Goal: Task Accomplishment & Management: Complete application form

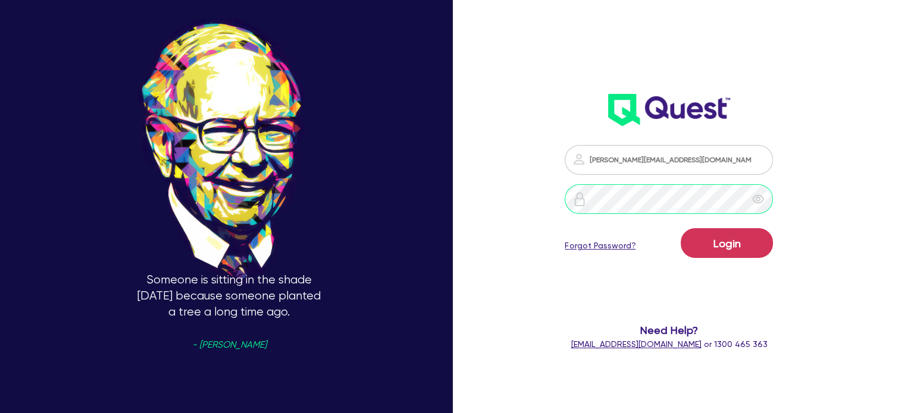
click at [681, 228] on button "Login" at bounding box center [727, 243] width 92 height 30
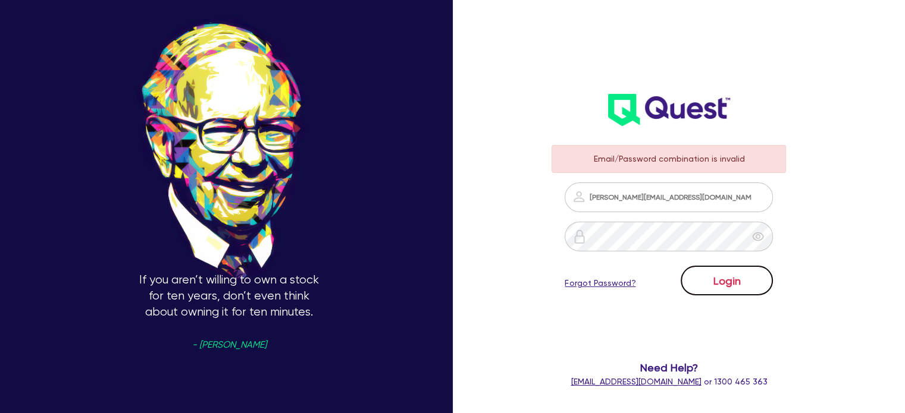
click at [748, 289] on button "Login" at bounding box center [727, 281] width 92 height 30
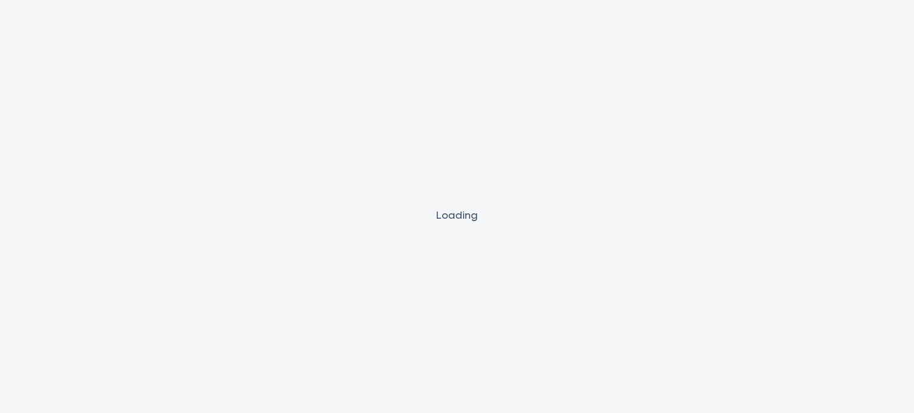
click at [671, 239] on div "Loading" at bounding box center [457, 206] width 914 height 413
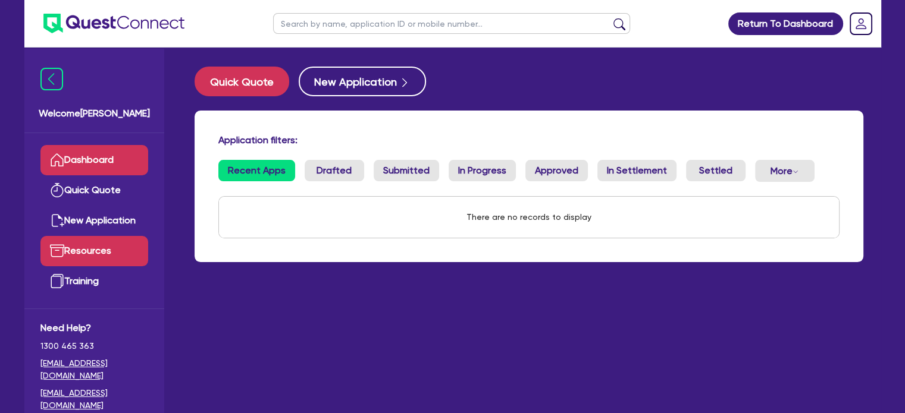
click at [88, 262] on link "Resources" at bounding box center [94, 251] width 108 height 30
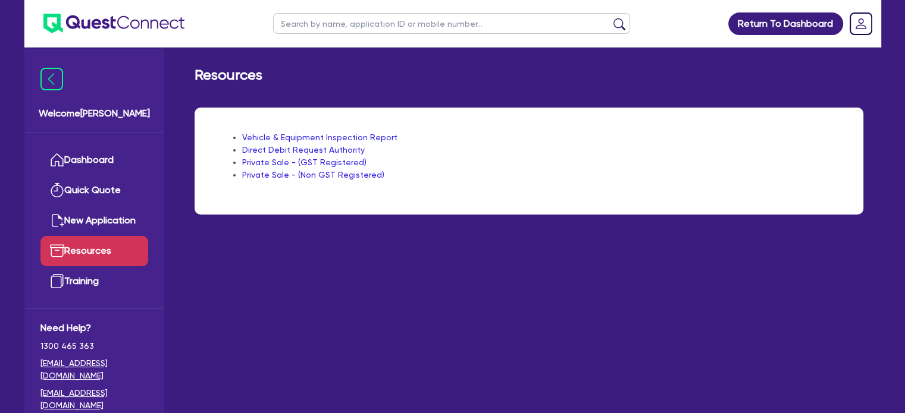
click at [321, 164] on link "Private Sale - (GST Registered)" at bounding box center [304, 163] width 124 height 10
click at [95, 227] on link "New Application" at bounding box center [94, 221] width 108 height 30
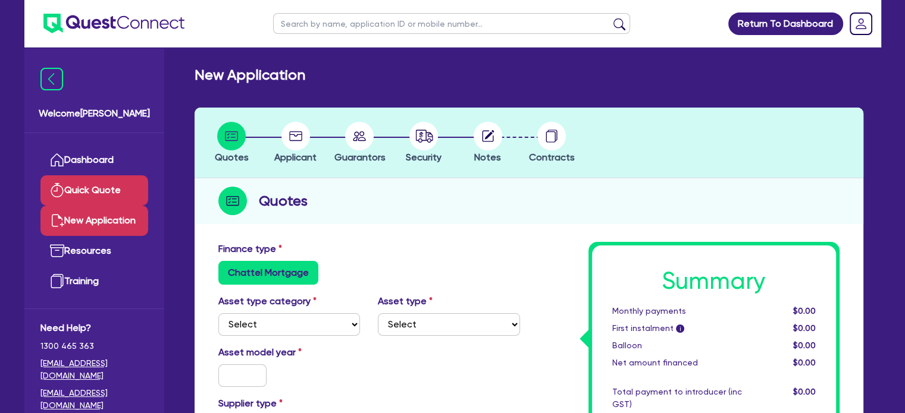
click at [89, 197] on link "Quick Quote" at bounding box center [94, 191] width 108 height 30
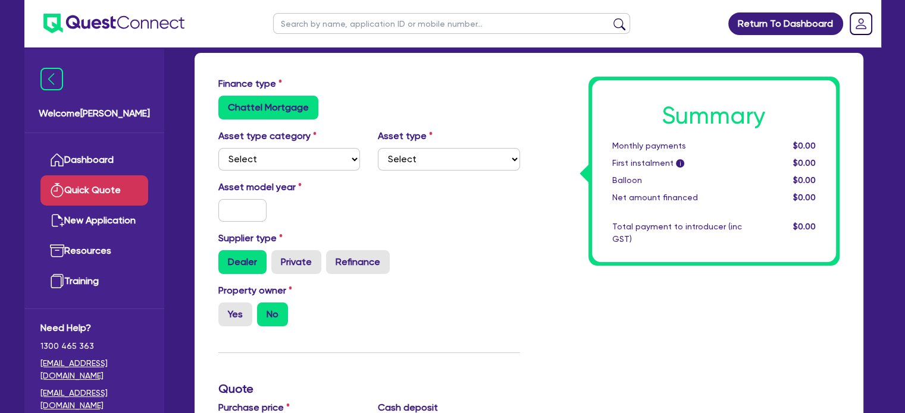
scroll to position [59, 0]
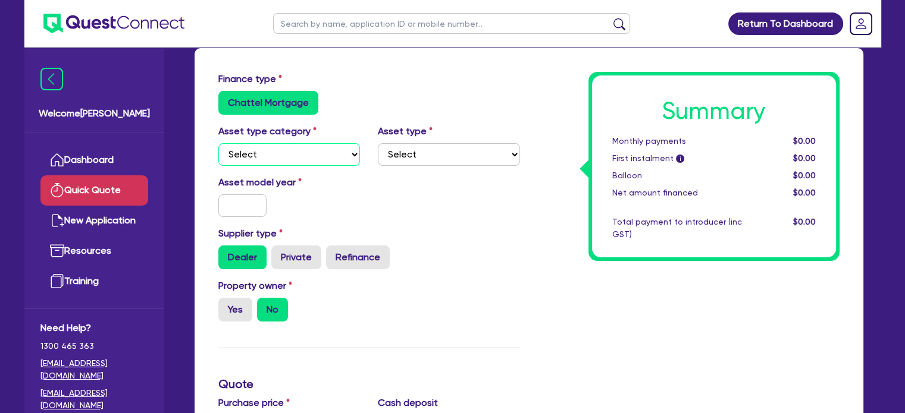
drag, startPoint x: 297, startPoint y: 151, endPoint x: 295, endPoint y: 165, distance: 14.5
click at [296, 157] on select "Select Cars and light trucks Primary assets Secondary assets Tertiary assets" at bounding box center [289, 154] width 142 height 23
click at [297, 157] on select "Select Cars and light trucks Primary assets Secondary assets Tertiary assets" at bounding box center [289, 154] width 142 height 23
click at [218, 143] on select "Select Cars and light trucks Primary assets Secondary assets Tertiary assets" at bounding box center [289, 154] width 142 height 23
click at [415, 158] on select "Select Heavy trucks over 4.5 tonne Trailers Bus and coaches Yellow goods and ex…" at bounding box center [449, 154] width 142 height 23
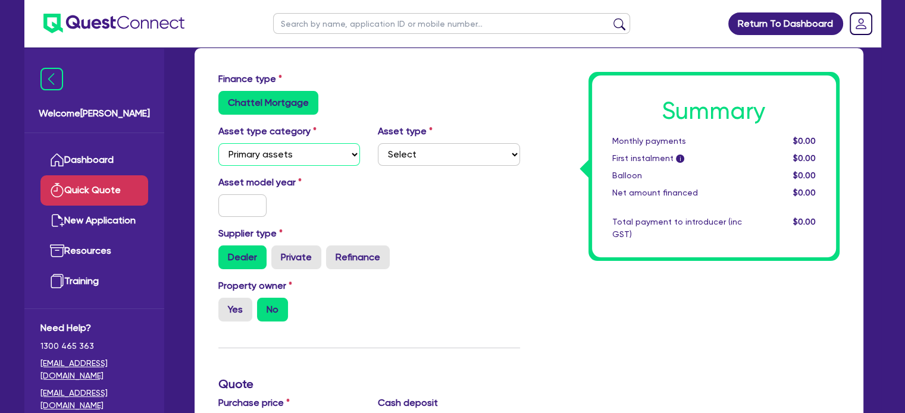
click at [314, 149] on select "Select Cars and light trucks Primary assets Secondary assets Tertiary assets" at bounding box center [289, 154] width 142 height 23
select select "CARS_AND_LIGHT_TRUCKS"
click at [218, 143] on select "Select Cars and light trucks Primary assets Secondary assets Tertiary assets" at bounding box center [289, 154] width 142 height 23
click at [446, 161] on select "Select Passenger vehicles Vans and utes Light trucks up to 4.5 tonne" at bounding box center [449, 154] width 142 height 23
select select "VANS_AND_UTES"
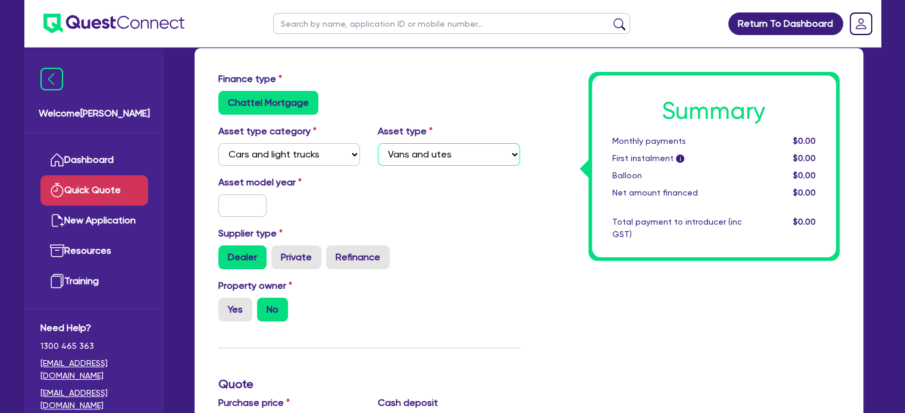
click at [378, 143] on select "Select Passenger vehicles Vans and utes Light trucks up to 4.5 tonne" at bounding box center [449, 154] width 142 height 23
click at [243, 206] on input "text" at bounding box center [242, 206] width 49 height 23
type input "2020"
click at [283, 249] on label "Private" at bounding box center [296, 258] width 50 height 24
click at [279, 249] on input "Private" at bounding box center [275, 250] width 8 height 8
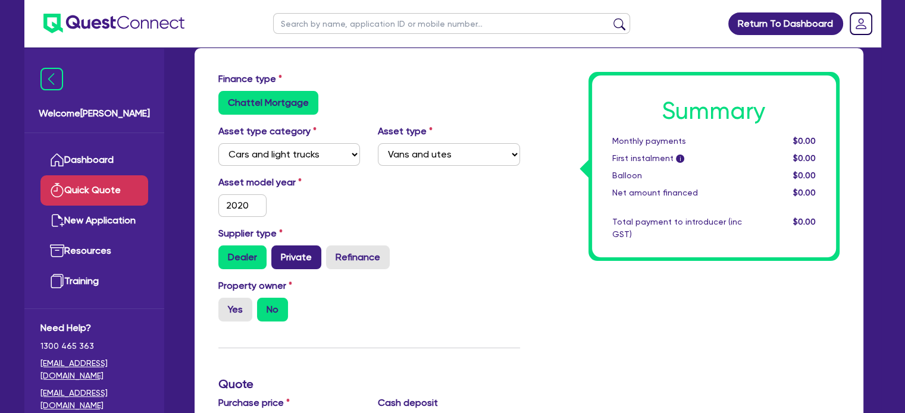
radio input "true"
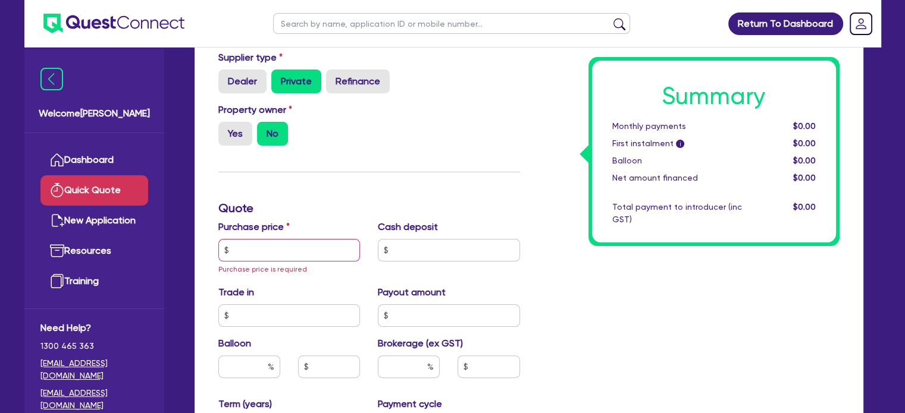
scroll to position [238, 0]
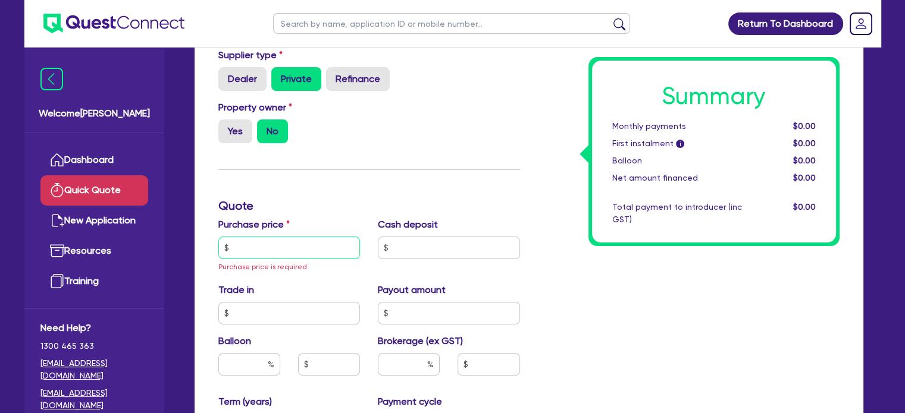
click at [289, 242] on input "text" at bounding box center [289, 248] width 142 height 23
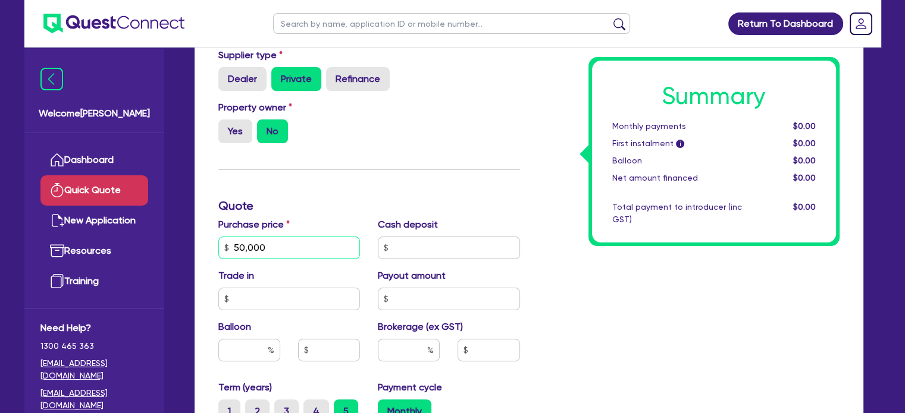
type input "50,000"
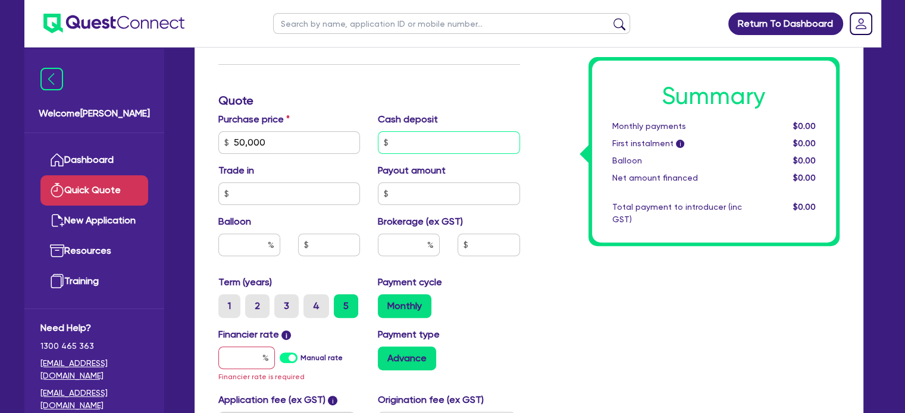
scroll to position [416, 0]
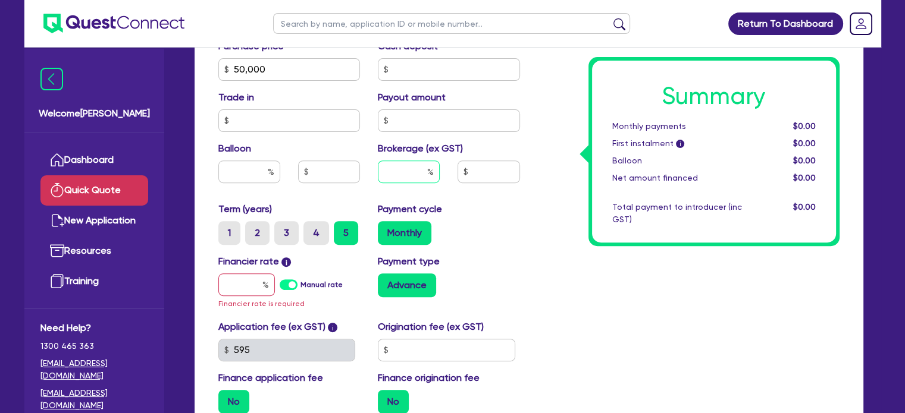
click at [402, 162] on input "text" at bounding box center [409, 172] width 62 height 23
type input "9"
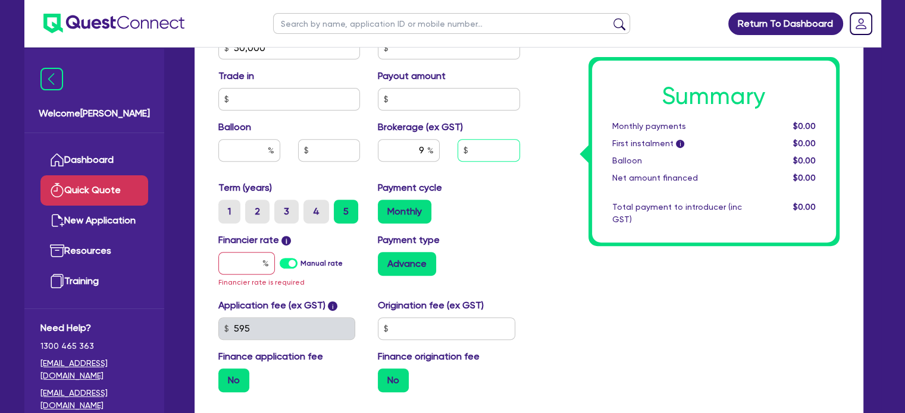
scroll to position [476, 0]
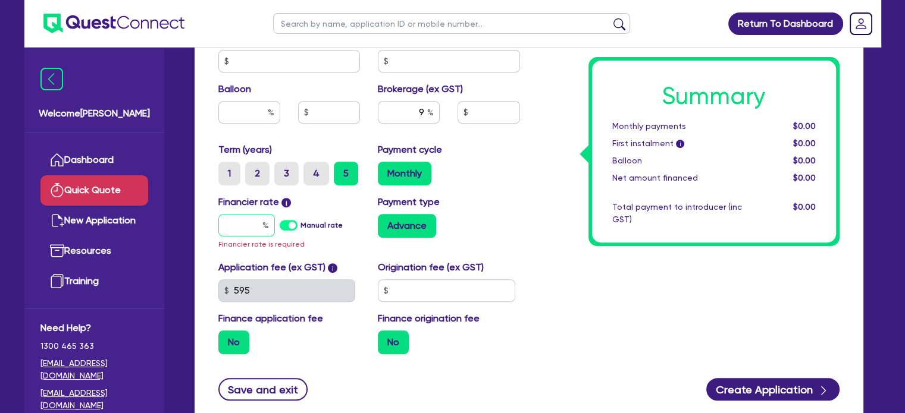
click at [240, 221] on input "text" at bounding box center [246, 225] width 57 height 23
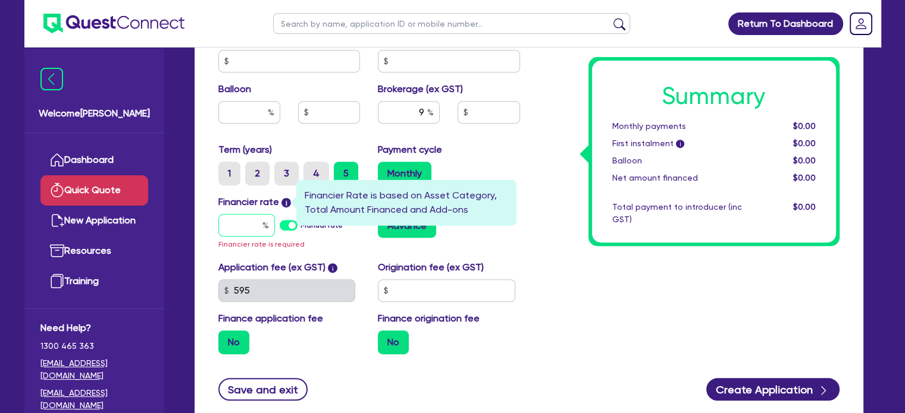
type input "1"
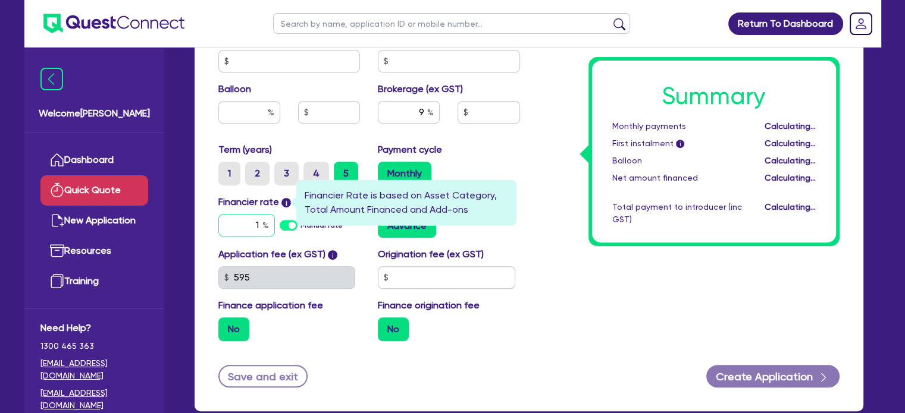
type input "4,500"
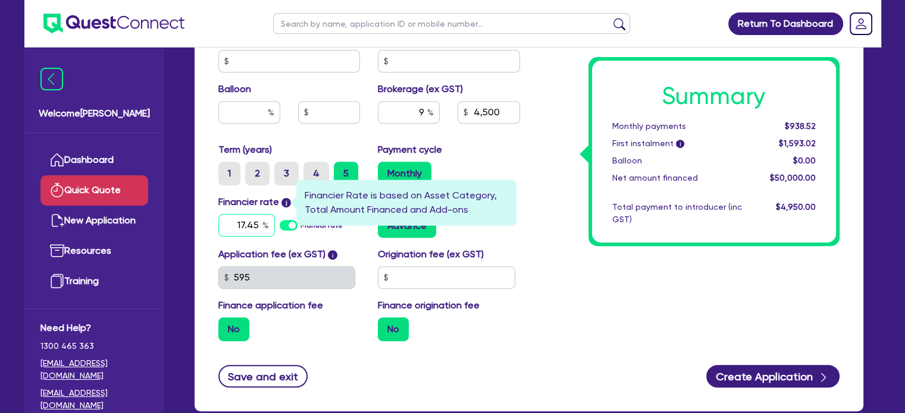
type input "17.45"
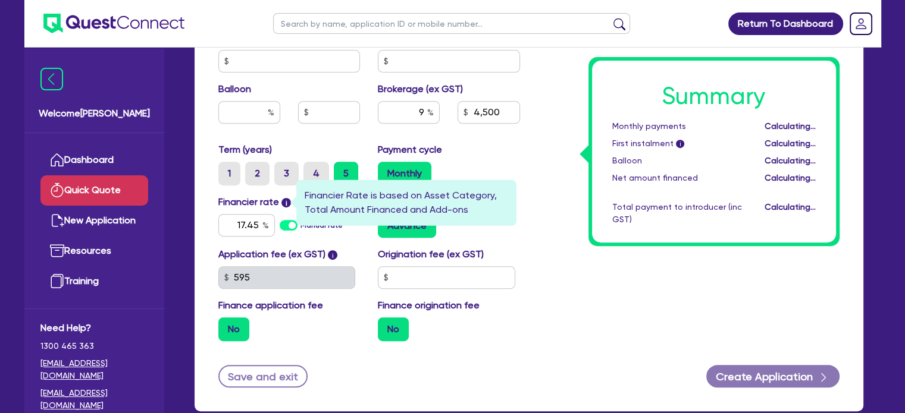
type input "4,500"
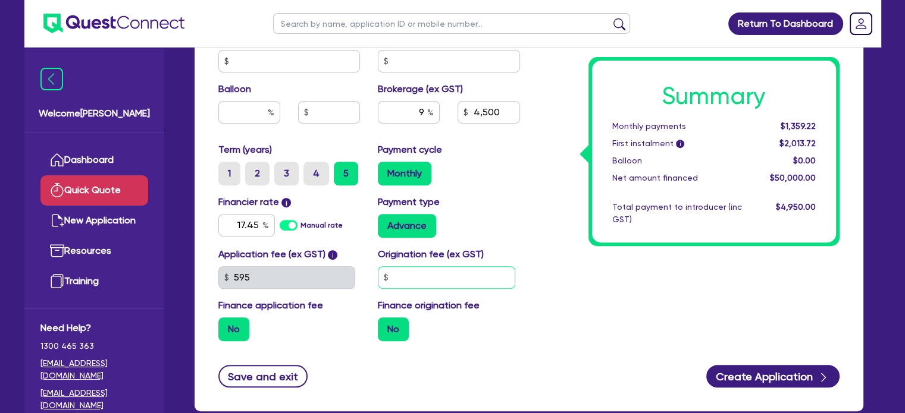
click at [409, 272] on input "text" at bounding box center [446, 278] width 137 height 23
type input "1,200"
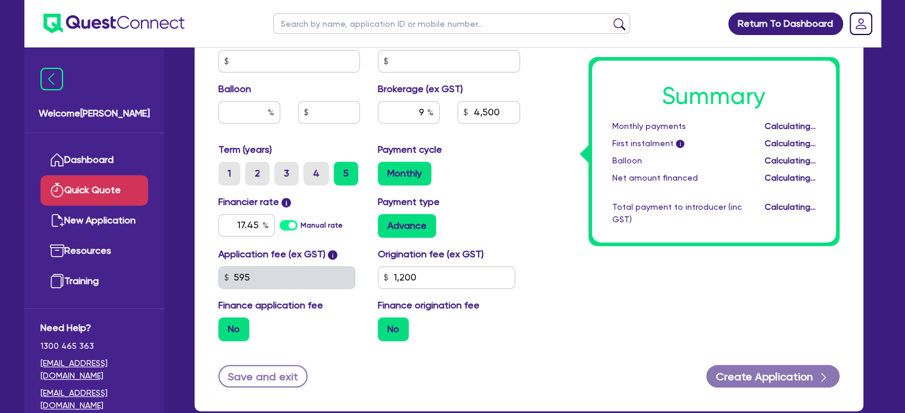
type input "4,500"
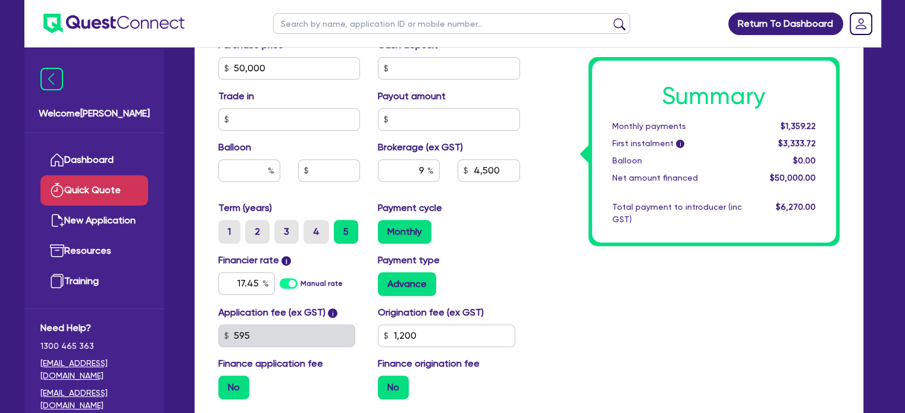
scroll to position [416, 0]
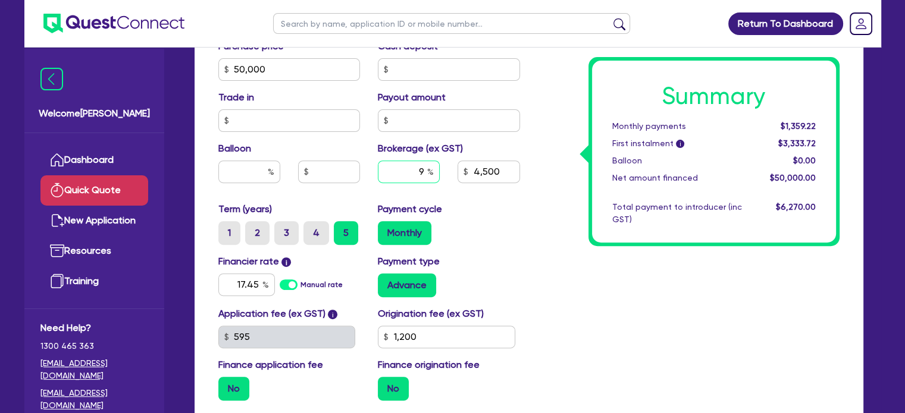
click at [424, 170] on input "9" at bounding box center [409, 172] width 62 height 23
type input "8"
type input "4,000"
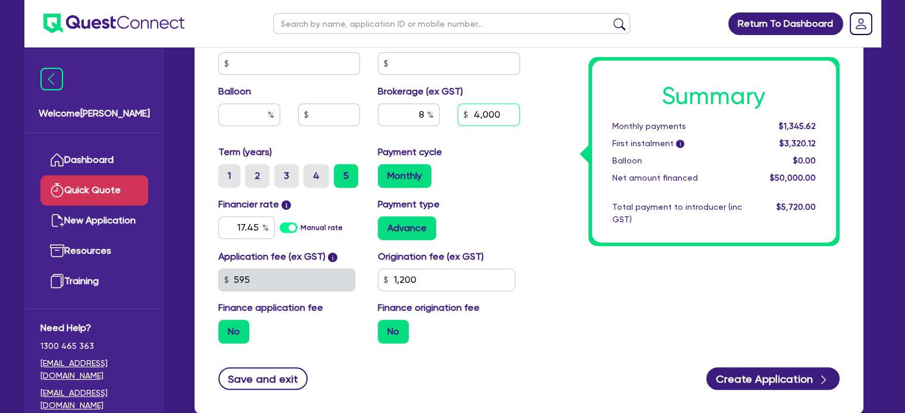
scroll to position [476, 0]
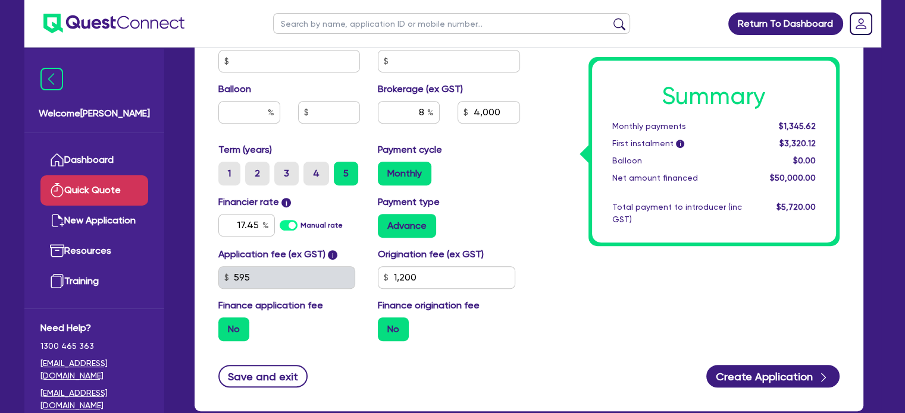
click at [592, 83] on div "Summary Monthly payments $1,345.62 First instalment i $3,320.12 Balloon $0.00 N…" at bounding box center [714, 152] width 244 height 182
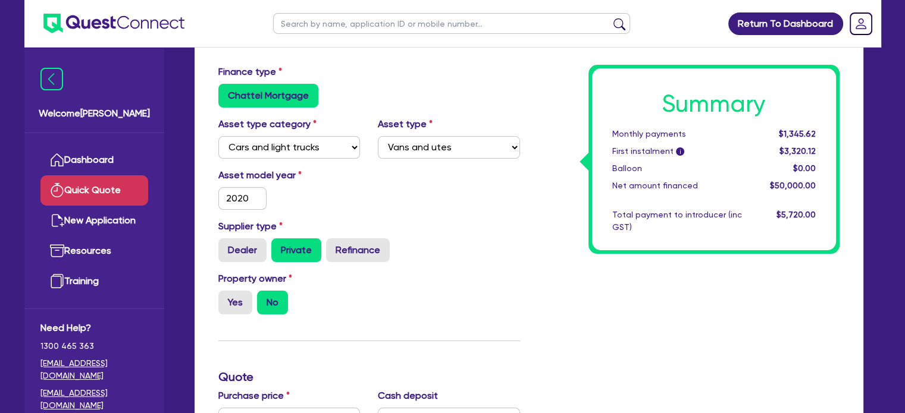
scroll to position [59, 0]
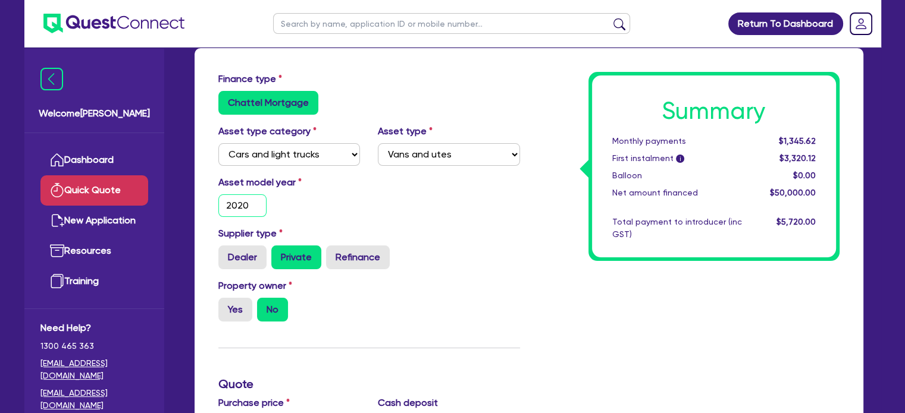
click at [250, 202] on input "2020" at bounding box center [242, 206] width 49 height 23
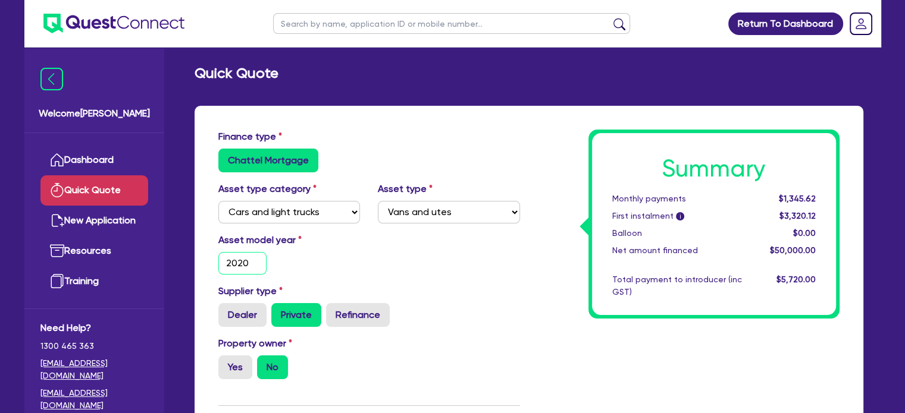
scroll to position [0, 0]
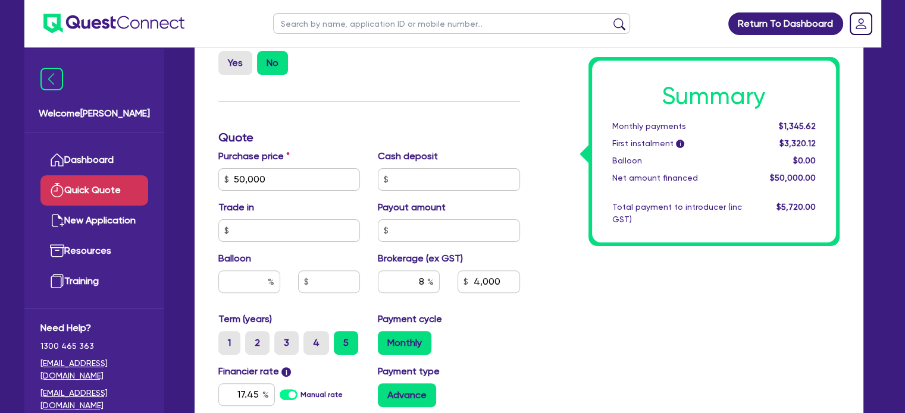
scroll to position [308, 0]
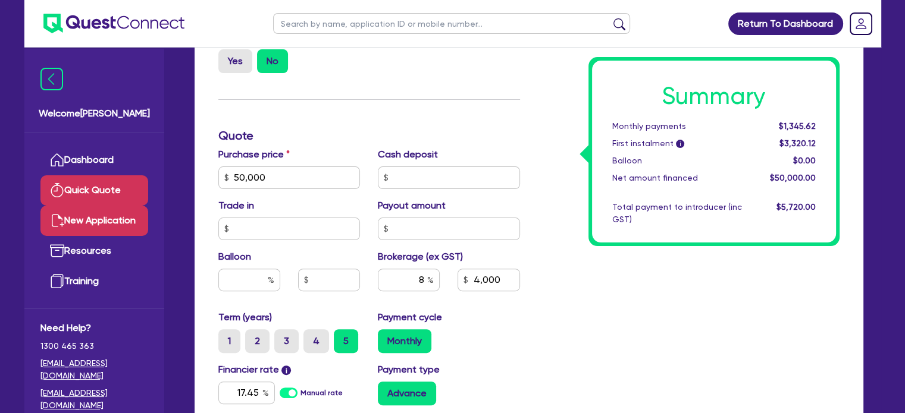
click at [117, 214] on link "New Application" at bounding box center [94, 221] width 108 height 30
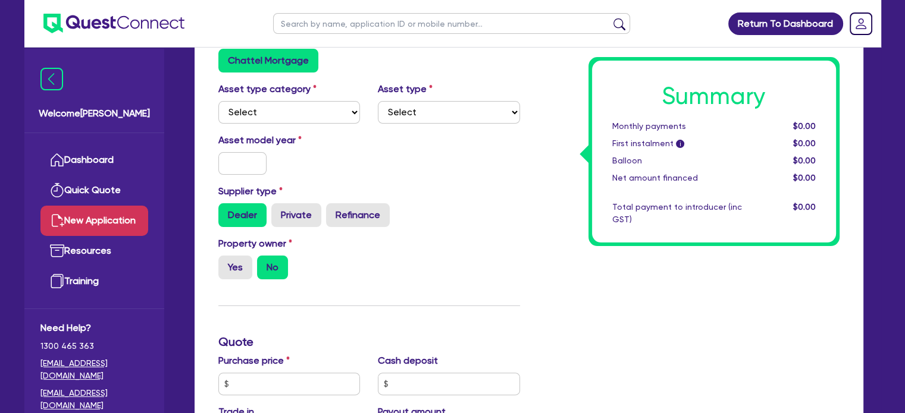
scroll to position [119, 0]
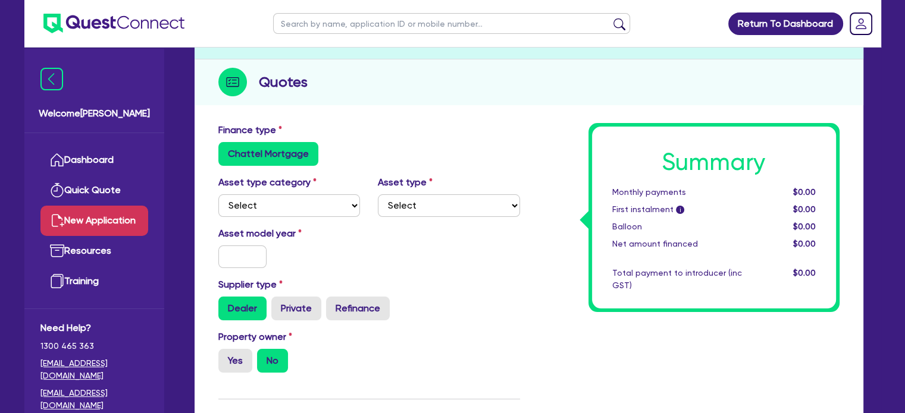
drag, startPoint x: 331, startPoint y: 160, endPoint x: 344, endPoint y: 192, distance: 34.7
click at [331, 170] on div "Finance type Chattel Mortgage" at bounding box center [368, 149] width 319 height 52
click at [337, 201] on select "Select Cars and light trucks Primary assets Secondary assets Tertiary assets" at bounding box center [289, 206] width 142 height 23
click at [314, 218] on div "Asset type category Select Cars and light trucks Primary assets Secondary asset…" at bounding box center [368, 201] width 319 height 51
click at [307, 205] on select "Select Cars and light trucks Primary assets Secondary assets Tertiary assets" at bounding box center [289, 206] width 142 height 23
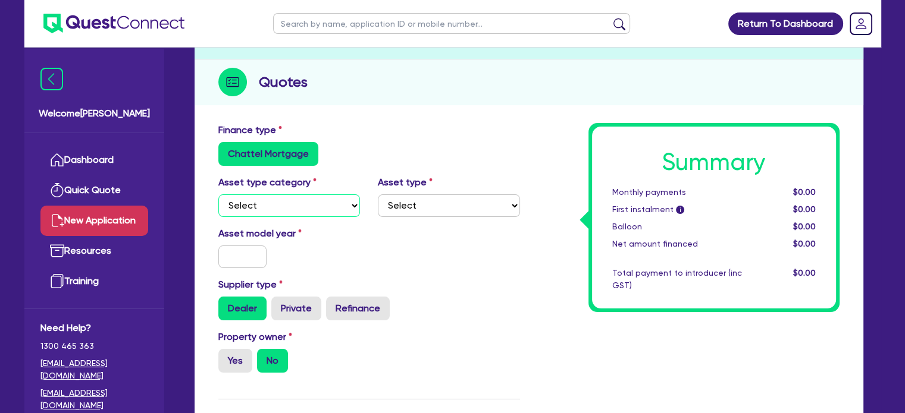
select select "CARS_AND_LIGHT_TRUCKS"
click at [218, 195] on select "Select Cars and light trucks Primary assets Secondary assets Tertiary assets" at bounding box center [289, 206] width 142 height 23
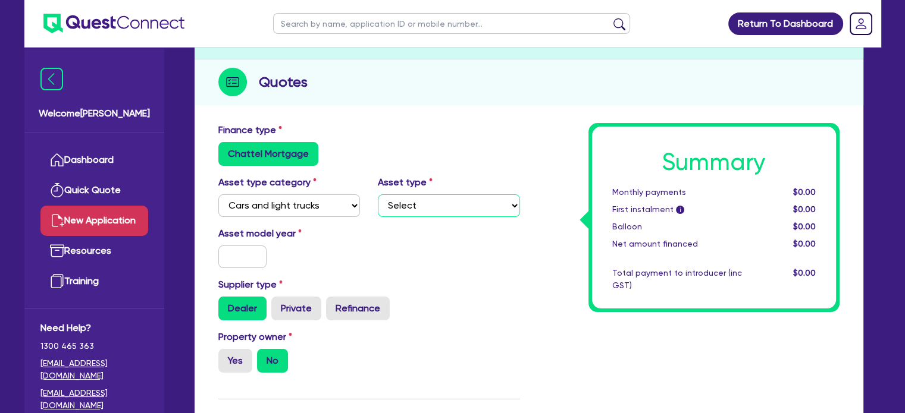
click at [423, 205] on select "Select Passenger vehicles Vans and utes Light trucks up to 4.5 tonne" at bounding box center [449, 206] width 142 height 23
click at [434, 210] on select "Select Passenger vehicles Vans and utes Light trucks up to 4.5 tonne" at bounding box center [449, 206] width 142 height 23
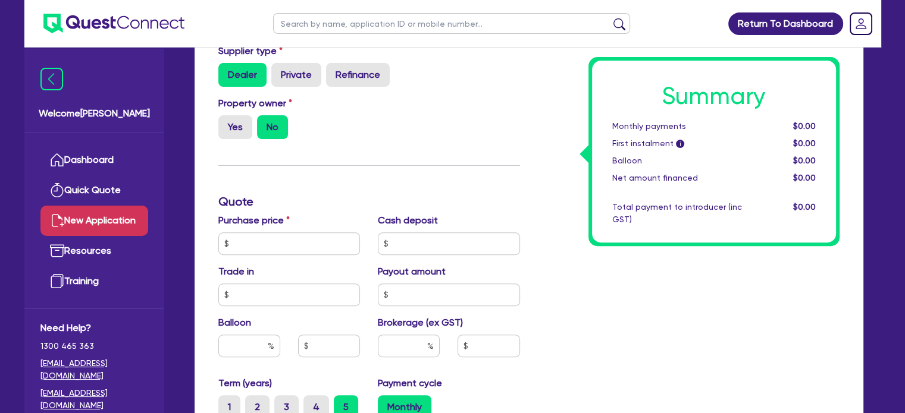
scroll to position [357, 0]
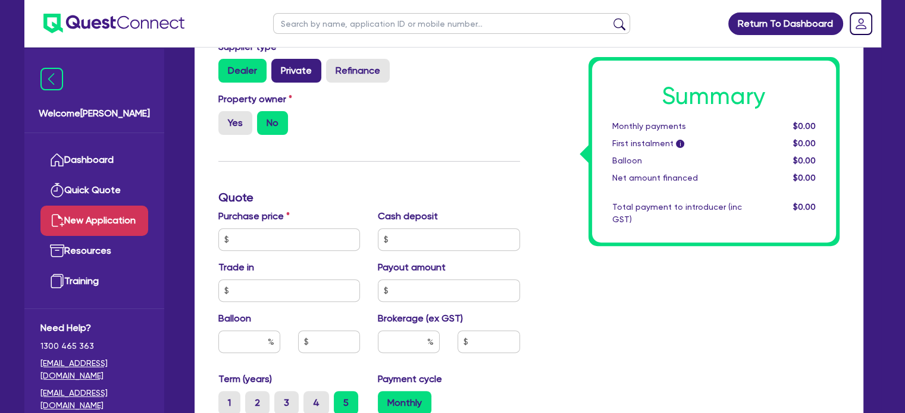
click at [292, 68] on label "Private" at bounding box center [296, 71] width 50 height 24
click at [279, 67] on input "Private" at bounding box center [275, 63] width 8 height 8
radio input "true"
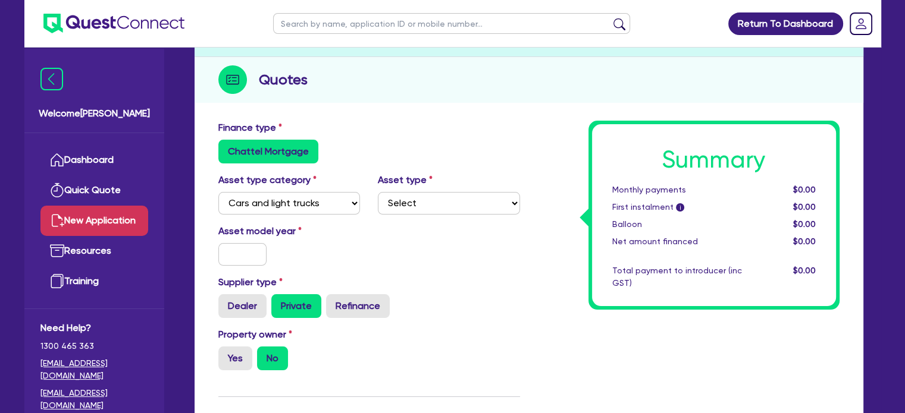
scroll to position [119, 0]
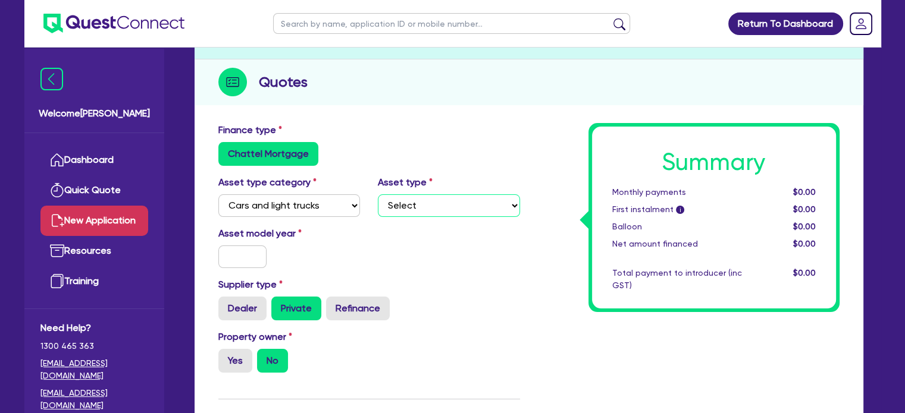
click at [438, 213] on select "Select Passenger vehicles Vans and utes Light trucks up to 4.5 tonne" at bounding box center [449, 206] width 142 height 23
select select "VANS_AND_UTES"
click at [378, 195] on select "Select Passenger vehicles Vans and utes Light trucks up to 4.5 tonne" at bounding box center [449, 206] width 142 height 23
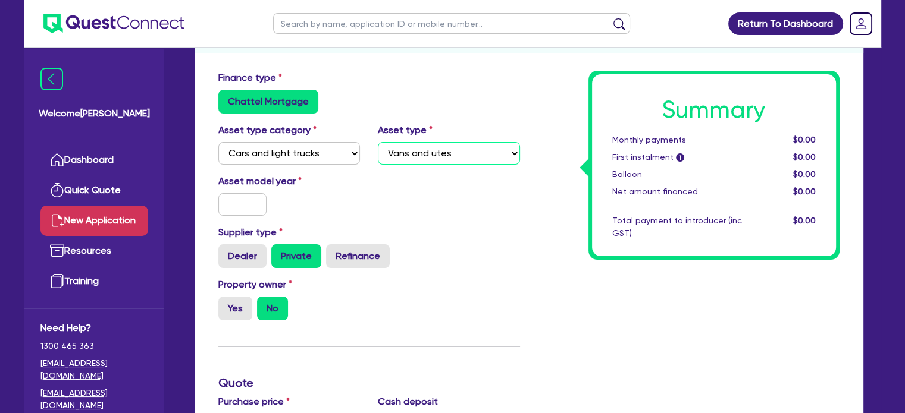
scroll to position [178, 0]
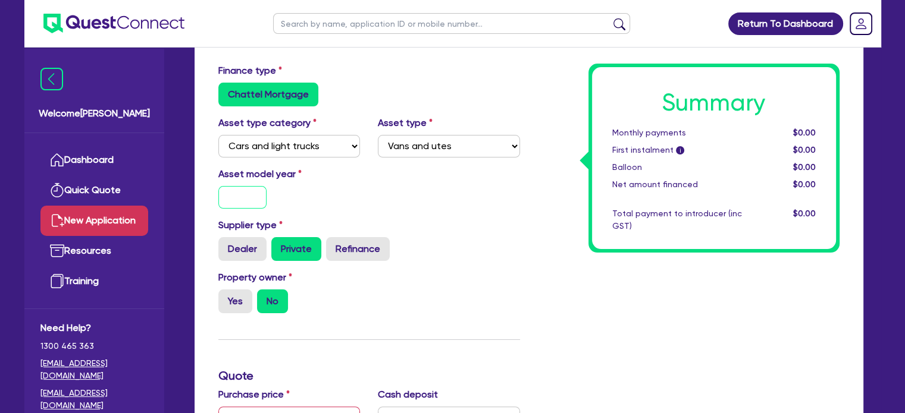
click at [244, 197] on input "text" at bounding box center [242, 197] width 49 height 23
type input "2022"
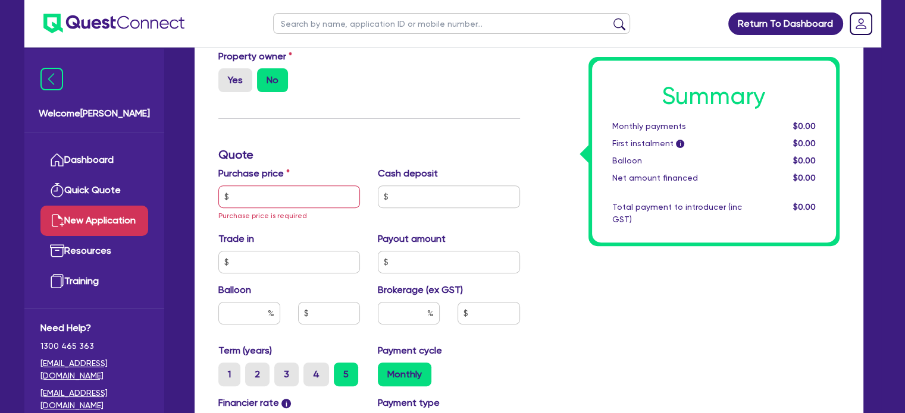
scroll to position [416, 0]
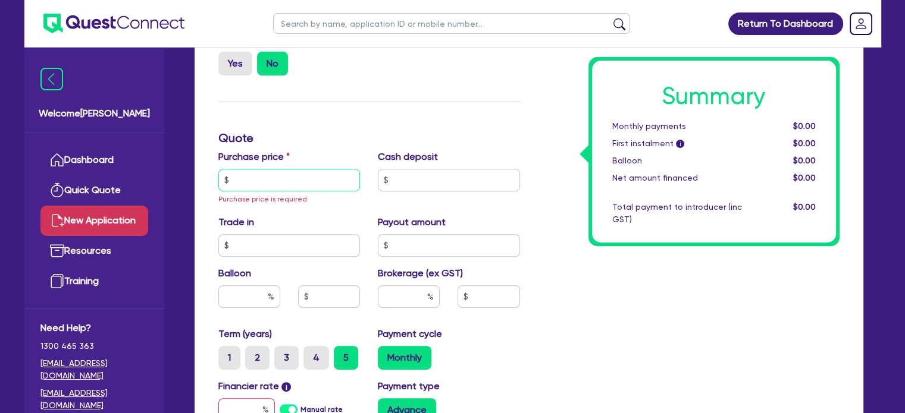
click at [301, 178] on input "text" at bounding box center [289, 180] width 142 height 23
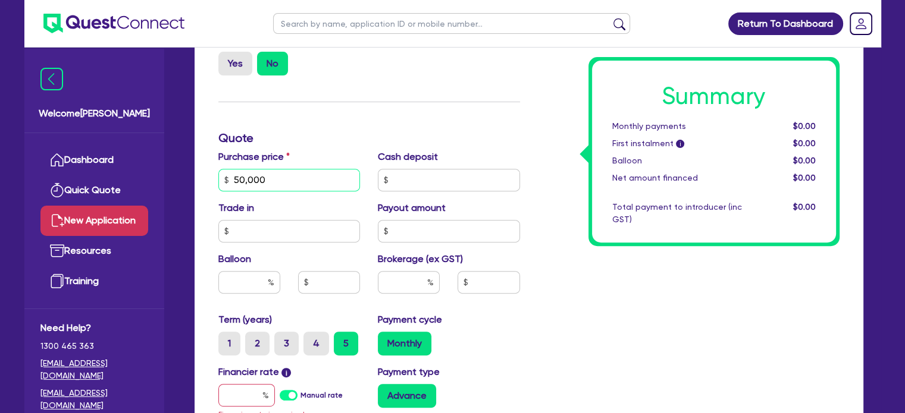
type input "50,000"
type input "8"
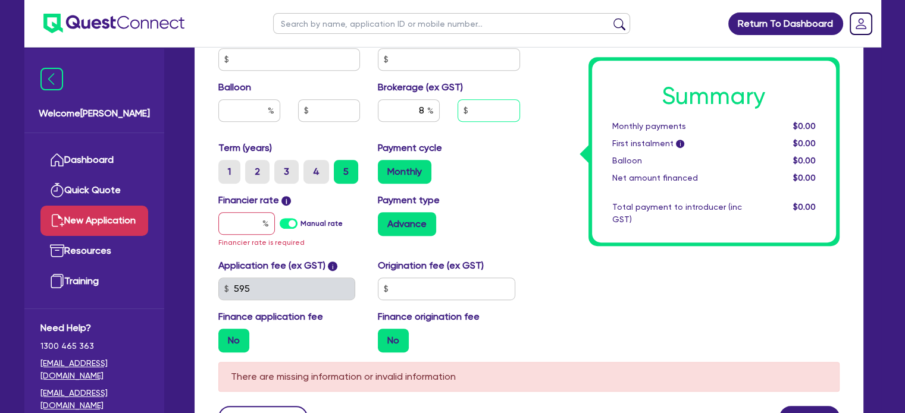
scroll to position [595, 0]
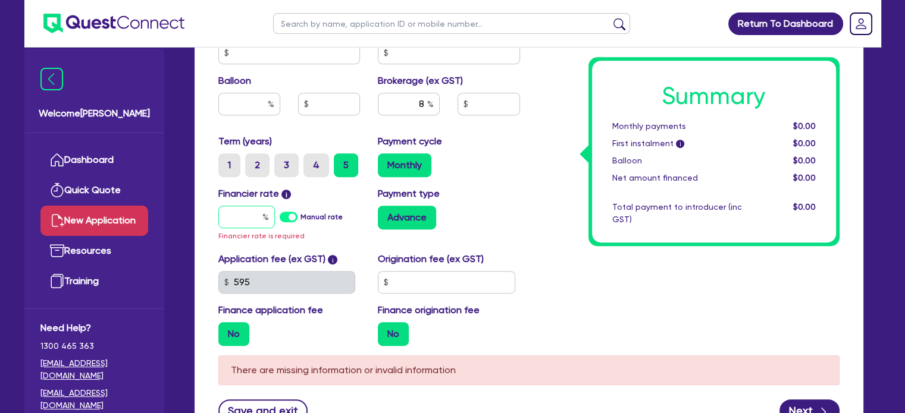
click at [238, 209] on input "text" at bounding box center [246, 217] width 57 height 23
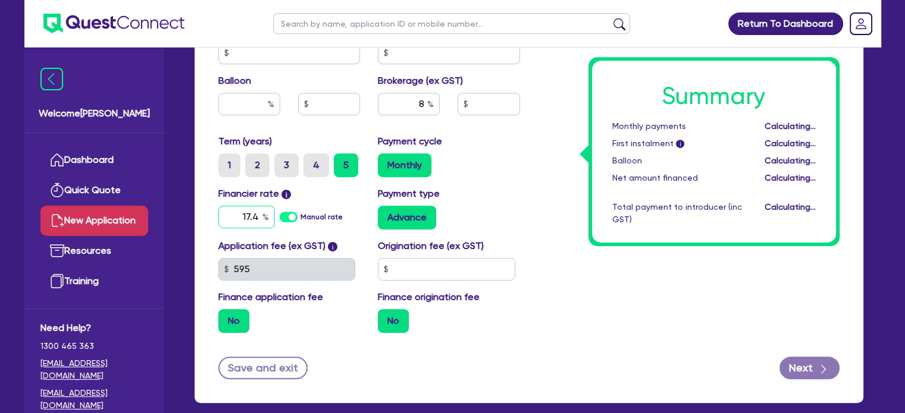
type input "17.45"
type input "4,000"
type input "1"
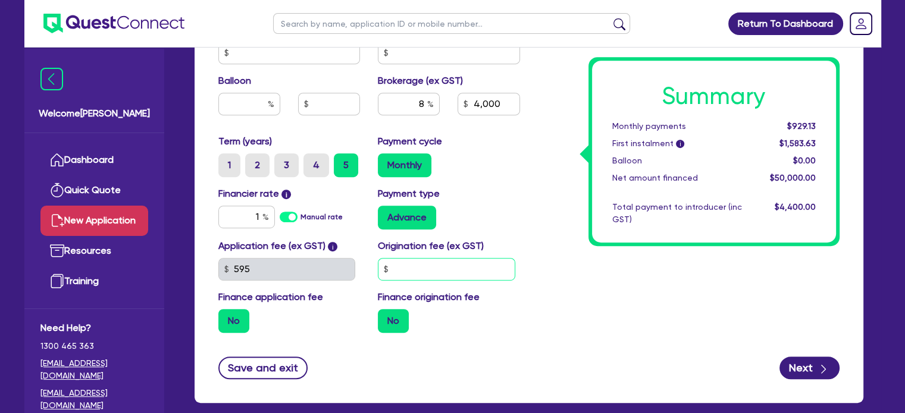
click at [469, 274] on input "text" at bounding box center [446, 269] width 137 height 23
type input "4,000"
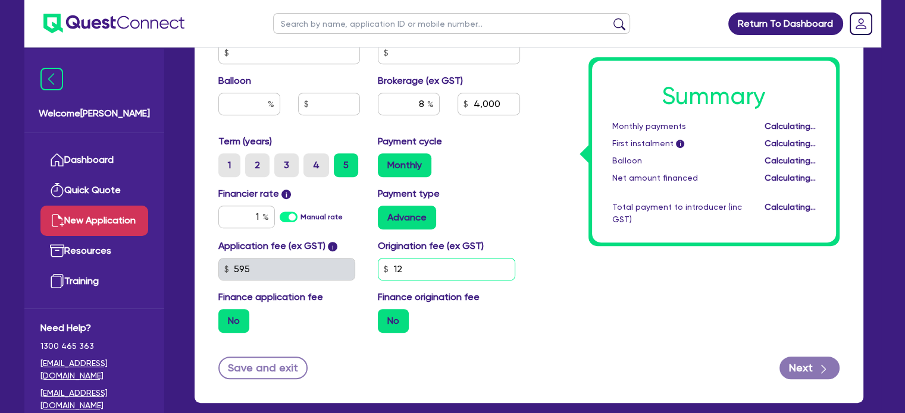
type input "1"
type input "4,000"
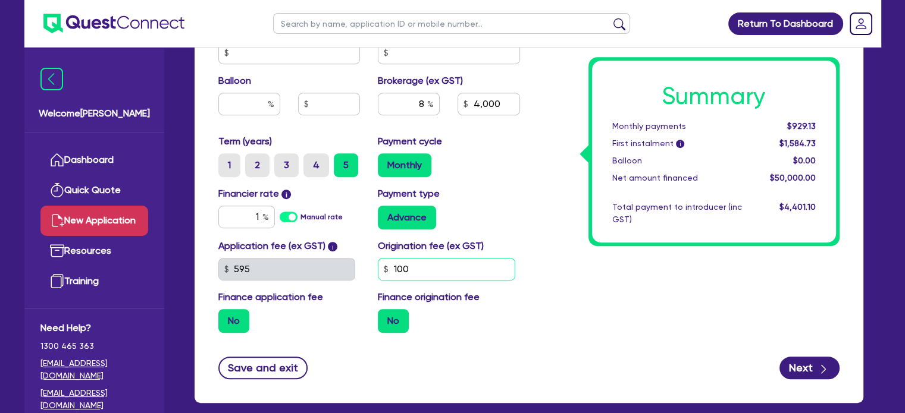
type input "100"
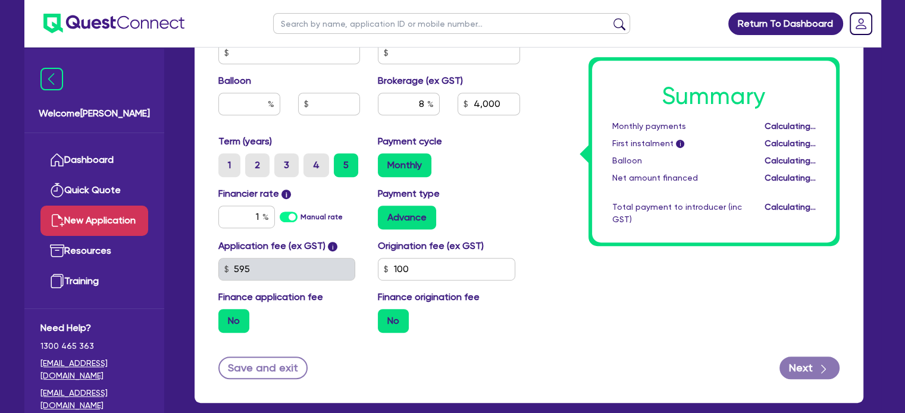
type input "4,000"
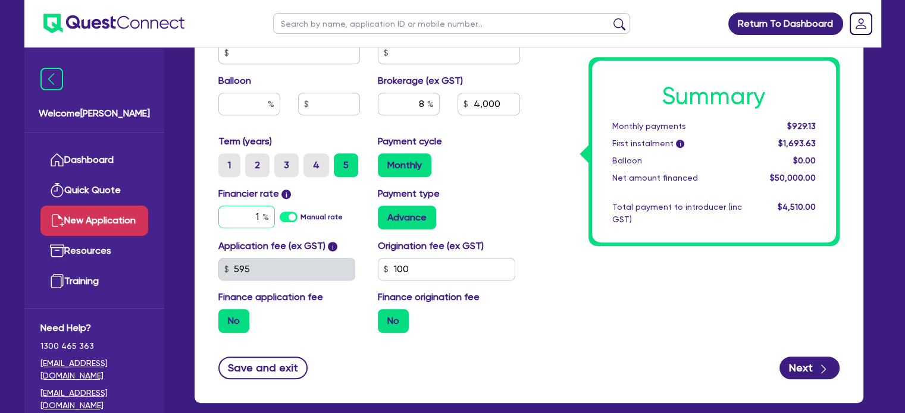
click at [253, 208] on input "1" at bounding box center [246, 217] width 57 height 23
click at [260, 209] on input "1" at bounding box center [246, 217] width 57 height 23
click at [261, 211] on input "1" at bounding box center [246, 217] width 57 height 23
type input "17.45"
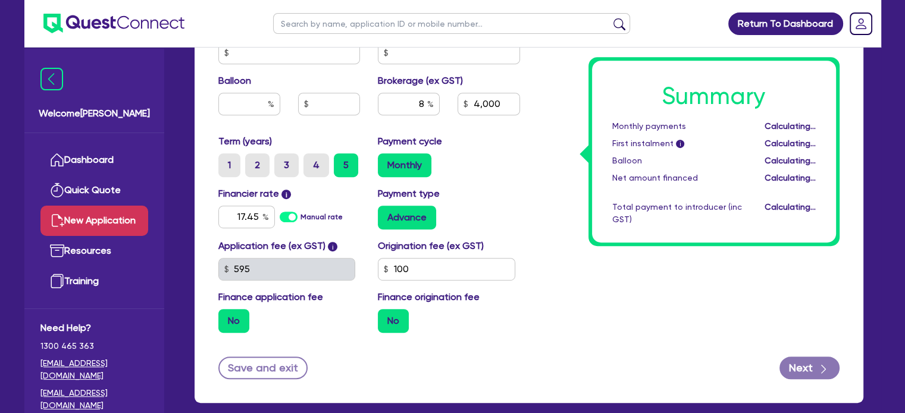
type input "4,000"
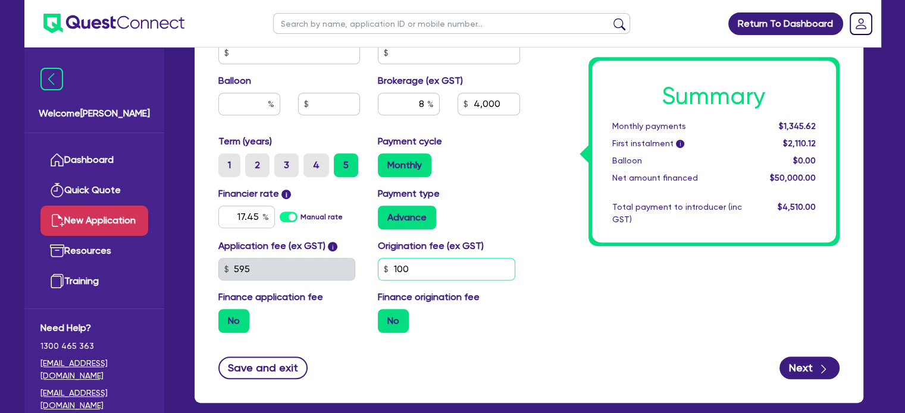
click at [420, 264] on input "100" at bounding box center [446, 269] width 137 height 23
type input "1,200"
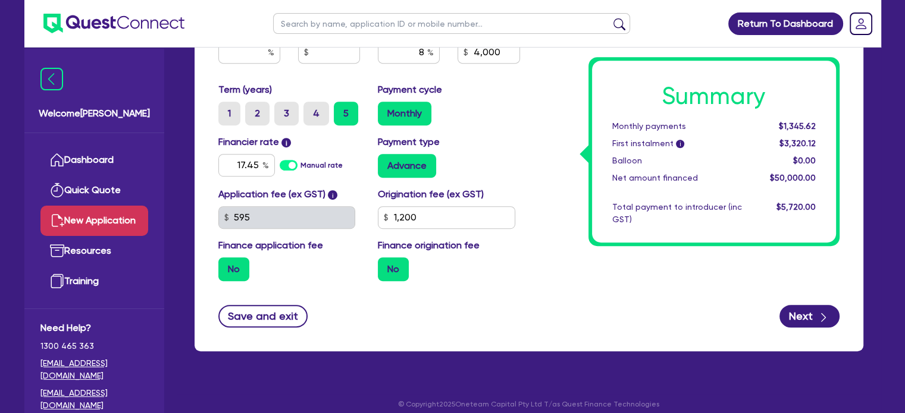
scroll to position [657, 0]
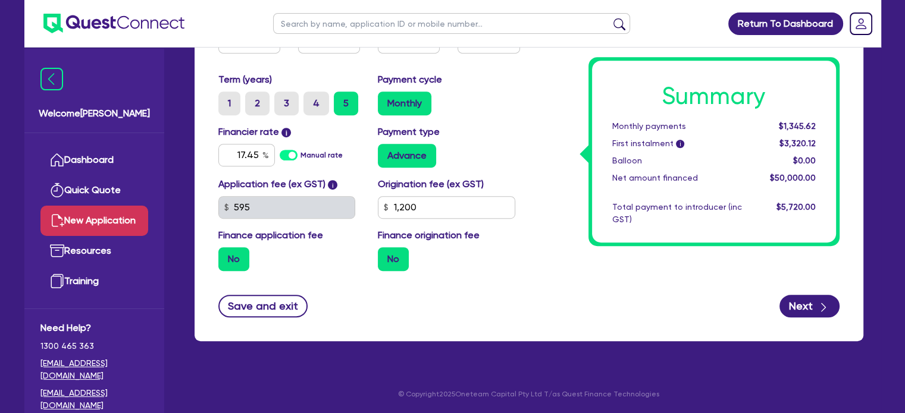
click at [842, 299] on div "Save and exit Next" at bounding box center [528, 306] width 639 height 23
click at [810, 304] on button "Next" at bounding box center [809, 306] width 60 height 23
type input "4,000"
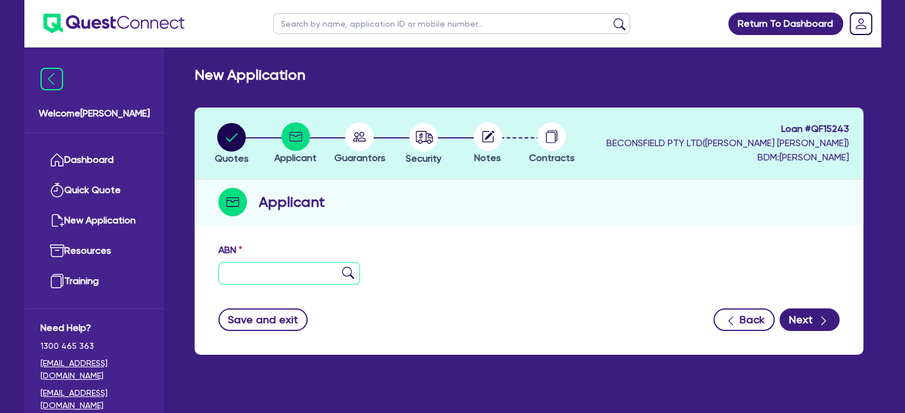
click at [250, 273] on input "text" at bounding box center [289, 273] width 142 height 23
paste input "89 675 024 638"
type input "89 675 024 638"
click at [344, 271] on img at bounding box center [348, 273] width 12 height 12
type input "[PERSON_NAME] PLUMBING SERVICES PTY LTD"
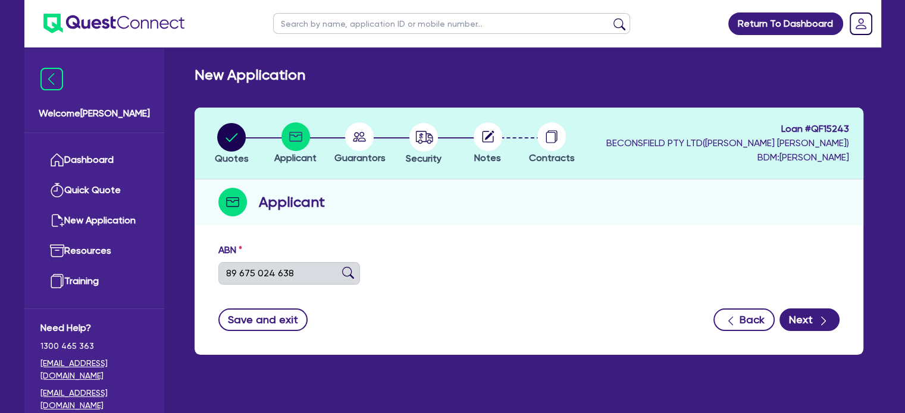
select select "COMPANY"
type input "[DATE]"
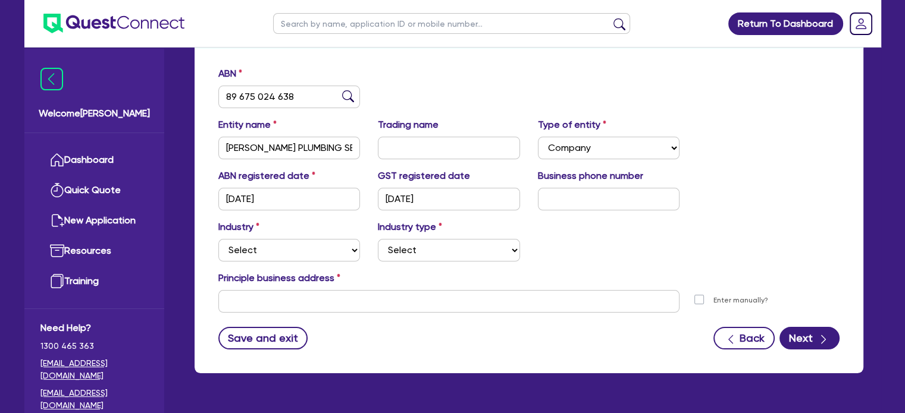
scroll to position [178, 0]
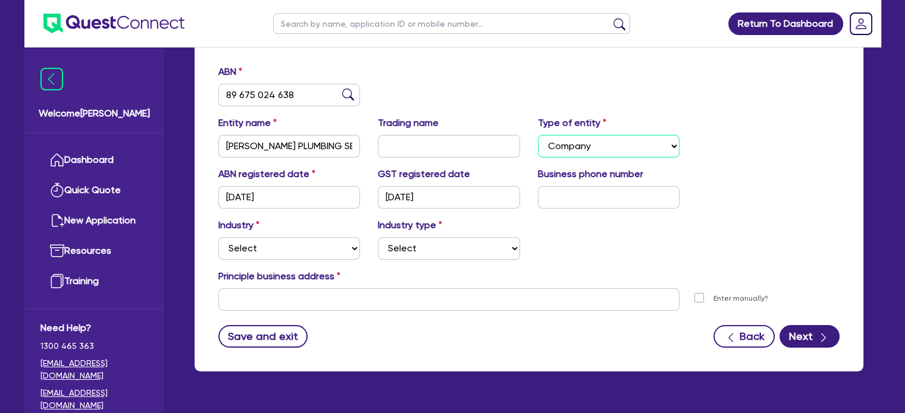
click at [585, 145] on select "Select Sole Trader Company Partnership Trust" at bounding box center [609, 146] width 142 height 23
click at [595, 147] on select "Select Sole Trader Company Partnership Trust" at bounding box center [609, 146] width 142 height 23
click at [451, 253] on select "Select" at bounding box center [449, 248] width 142 height 23
drag, startPoint x: 449, startPoint y: 252, endPoint x: 443, endPoint y: 252, distance: 6.6
click at [449, 252] on select "Select" at bounding box center [449, 248] width 142 height 23
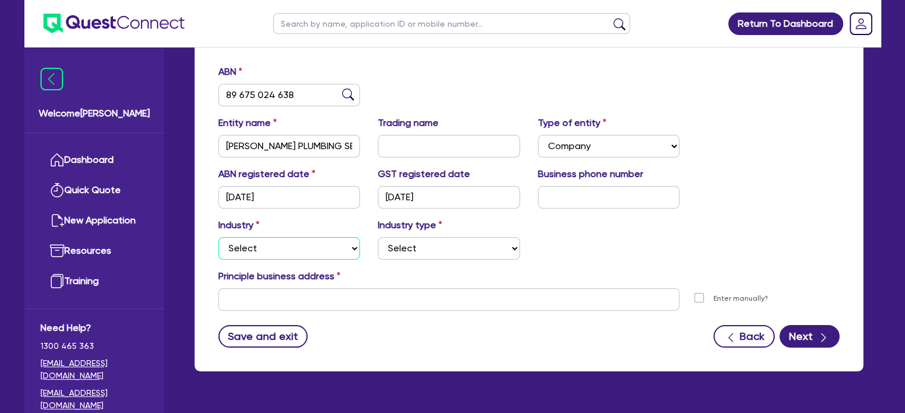
click at [282, 250] on select "Select Accomodation & Food Services Administrative & Support Services Agricultu…" at bounding box center [289, 248] width 142 height 23
select select "BUILDING_CONSTRUCTION"
click at [218, 237] on select "Select Accomodation & Food Services Administrative & Support Services Agricultu…" at bounding box center [289, 248] width 142 height 23
click at [447, 237] on div "Industry type Select Trades People Providing Services Direct to Consumers Trade…" at bounding box center [449, 239] width 160 height 42
click at [450, 254] on select "Select Trades People Providing Services Direct to Consumers Trades People Provi…" at bounding box center [449, 248] width 142 height 23
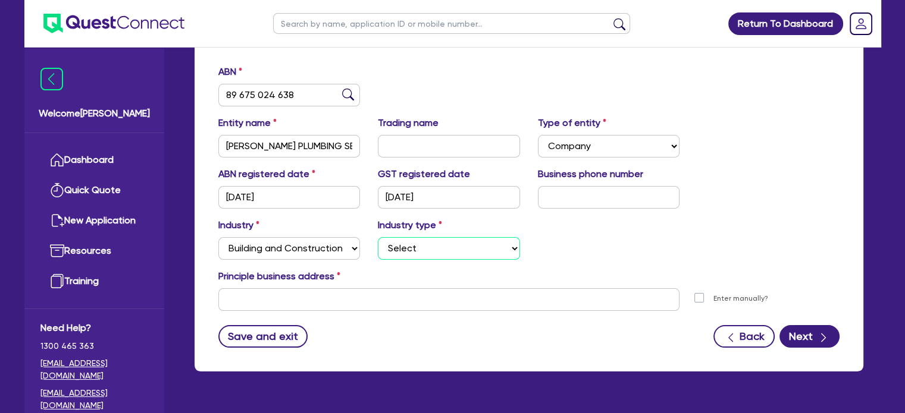
click at [479, 247] on select "Select Trades People Providing Services Direct to Consumers Trades People Provi…" at bounding box center [449, 248] width 142 height 23
select select "TRADES_SERVICES_CONSUMERS"
click at [378, 237] on select "Select Trades People Providing Services Direct to Consumers Trades People Provi…" at bounding box center [449, 248] width 142 height 23
click at [381, 303] on input "text" at bounding box center [449, 300] width 462 height 23
click at [337, 297] on input "text" at bounding box center [449, 300] width 462 height 23
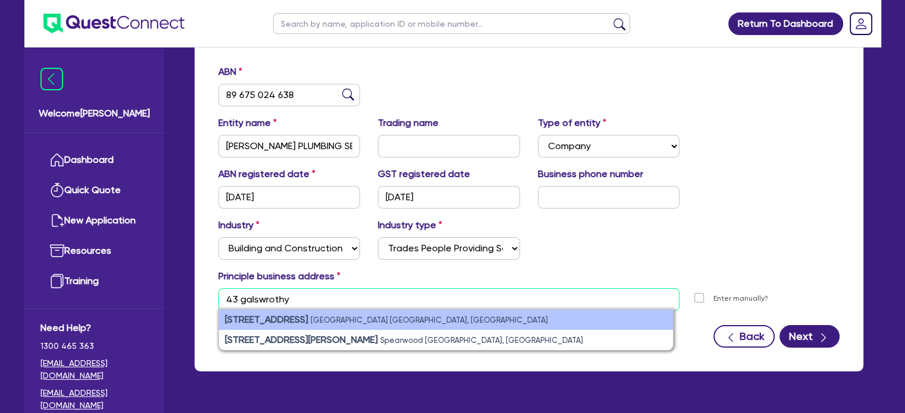
type input "43 galswrothy"
click at [431, 324] on small "[GEOGRAPHIC_DATA] [GEOGRAPHIC_DATA], [GEOGRAPHIC_DATA]" at bounding box center [429, 320] width 237 height 9
type input "[STREET_ADDRESS]"
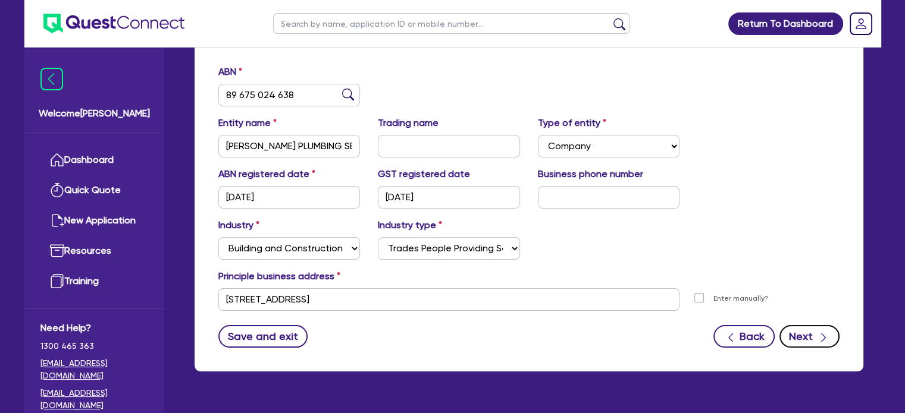
click at [798, 334] on button "Next" at bounding box center [809, 336] width 60 height 23
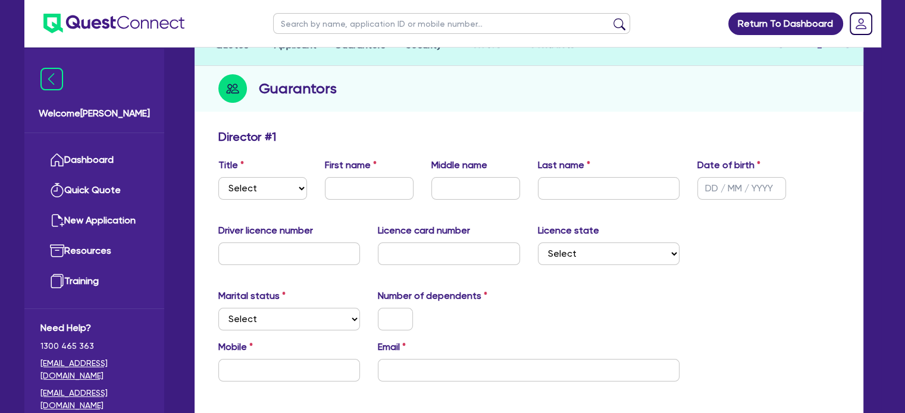
scroll to position [119, 0]
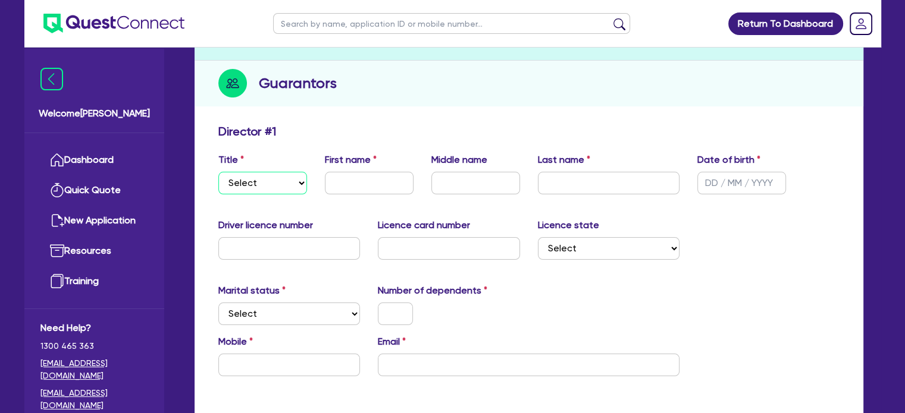
click at [278, 172] on select "Select Mr Mrs Ms Miss Dr" at bounding box center [262, 183] width 89 height 23
select select "MR"
click at [218, 172] on select "Select Mr Mrs Ms Miss Dr" at bounding box center [262, 183] width 89 height 23
click at [386, 177] on input "text" at bounding box center [369, 183] width 89 height 23
type input "Keagan"
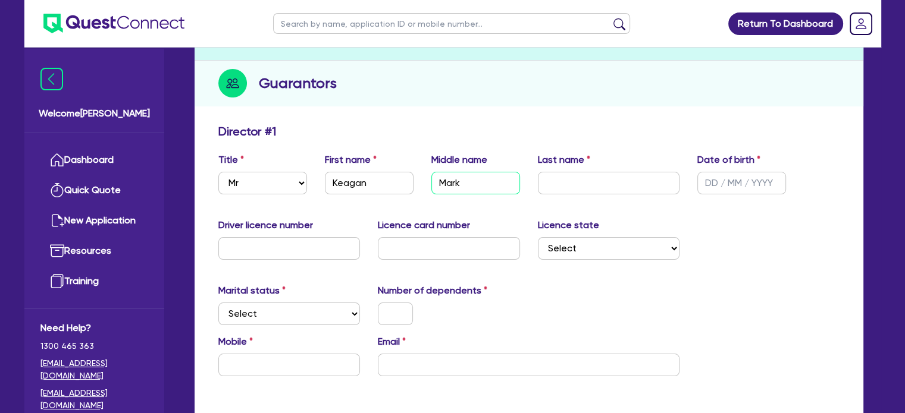
type input "Mark"
type input "[PERSON_NAME]"
drag, startPoint x: 597, startPoint y: 285, endPoint x: 697, endPoint y: 277, distance: 100.8
click at [602, 284] on div "Marital status Select [DEMOGRAPHIC_DATA] Married De Facto / Partner Number of d…" at bounding box center [528, 309] width 639 height 51
click at [744, 193] on input "05/ /" at bounding box center [741, 183] width 89 height 23
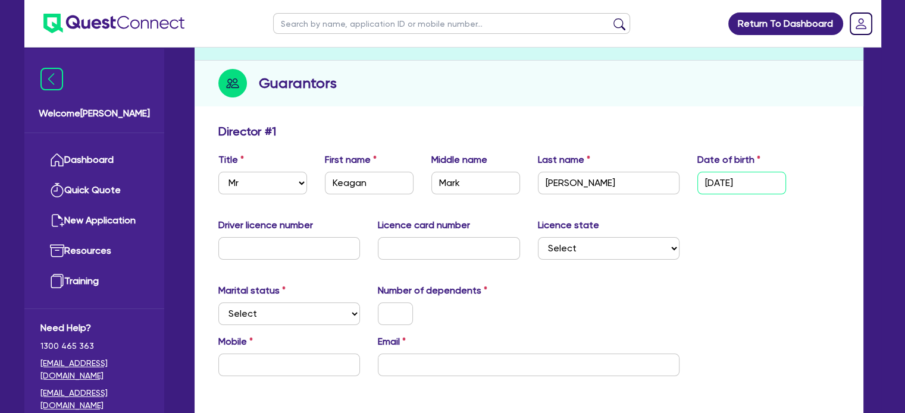
type input "[DATE]"
type input "101265708"
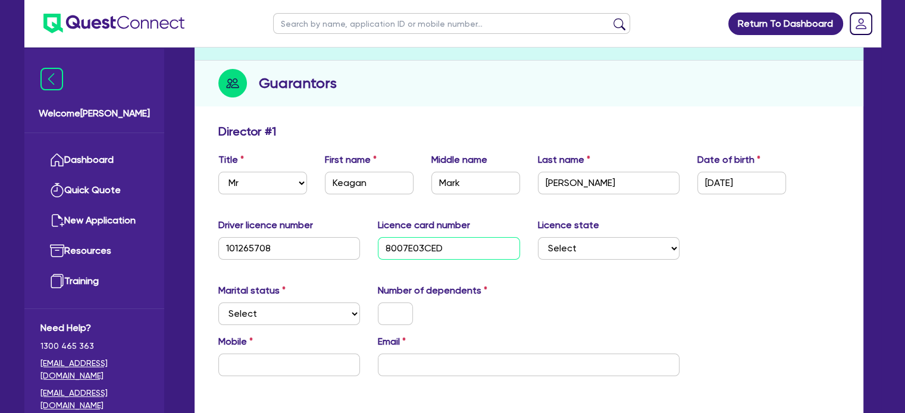
type input "8007E03CED"
drag, startPoint x: 623, startPoint y: 250, endPoint x: 621, endPoint y: 259, distance: 9.4
click at [623, 250] on select "Select [GEOGRAPHIC_DATA] [GEOGRAPHIC_DATA] [GEOGRAPHIC_DATA] [GEOGRAPHIC_DATA] …" at bounding box center [609, 248] width 142 height 23
select select "QLD"
click at [538, 237] on select "Select [GEOGRAPHIC_DATA] [GEOGRAPHIC_DATA] [GEOGRAPHIC_DATA] [GEOGRAPHIC_DATA] …" at bounding box center [609, 248] width 142 height 23
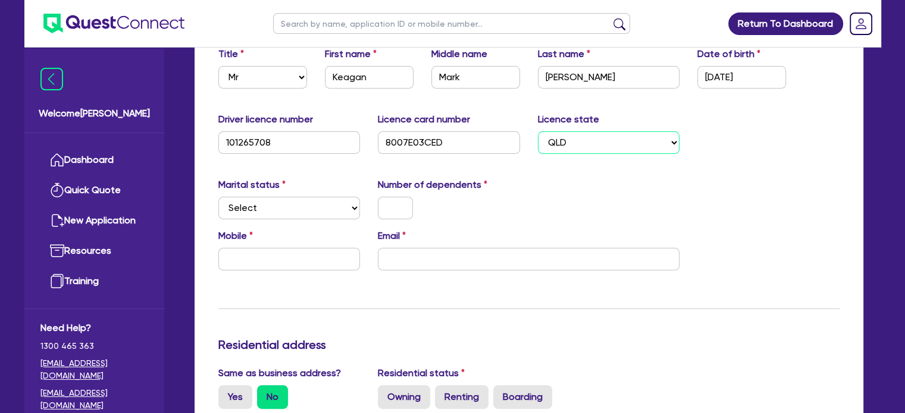
scroll to position [297, 0]
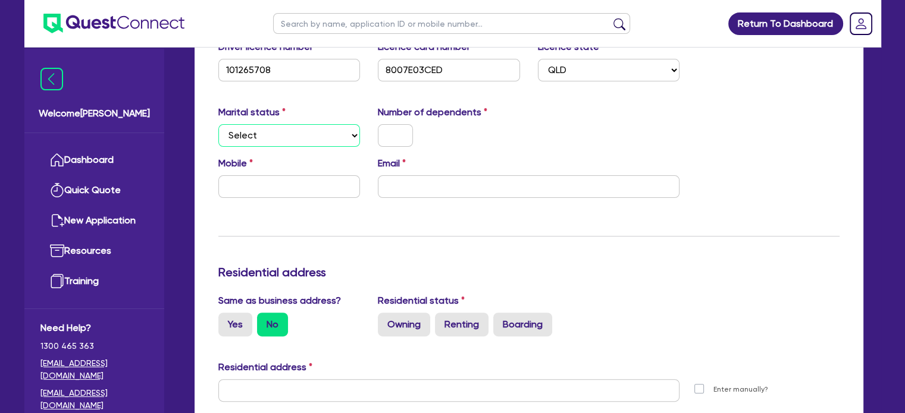
click at [343, 130] on select "Select Single Married De Facto / Partner" at bounding box center [289, 135] width 142 height 23
select select "SINGLE"
click at [218, 124] on select "Select Single Married De Facto / Partner" at bounding box center [289, 135] width 142 height 23
drag, startPoint x: 382, startPoint y: 146, endPoint x: 390, endPoint y: 141, distance: 9.9
click at [388, 142] on input "text" at bounding box center [395, 135] width 35 height 23
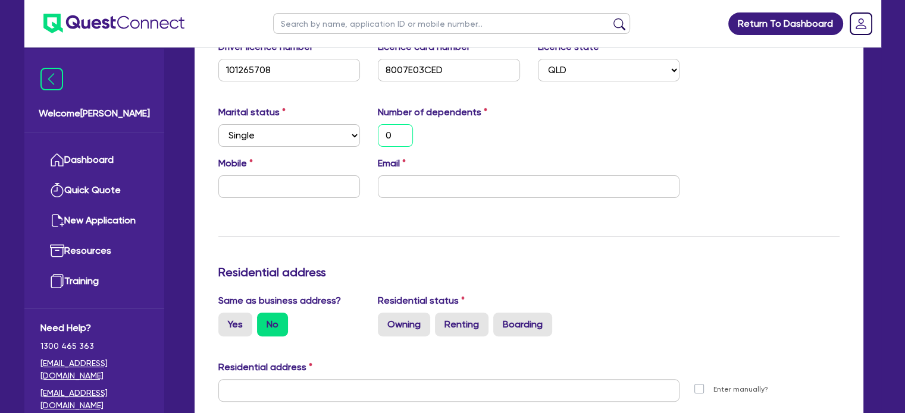
type input "0"
click at [301, 186] on input "text" at bounding box center [289, 187] width 142 height 23
type input "0"
type input "04"
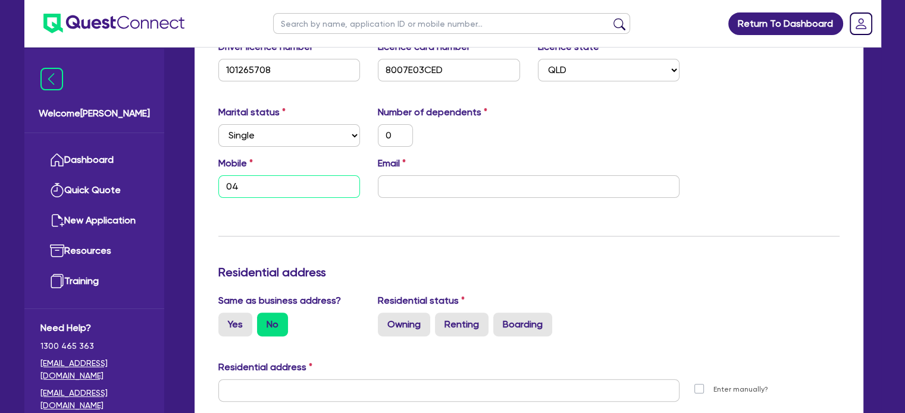
type input "0"
type input "048"
type input "0"
type input "04"
type input "0"
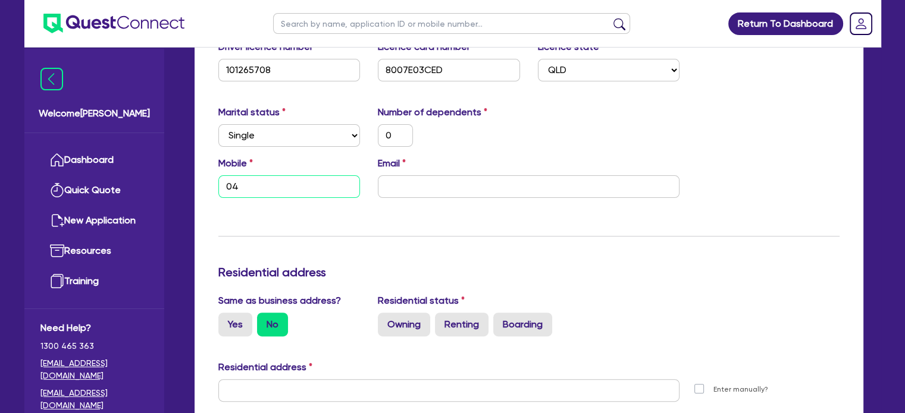
type input "047"
type input "0"
type input "0479"
type input "0"
type input "0479 1"
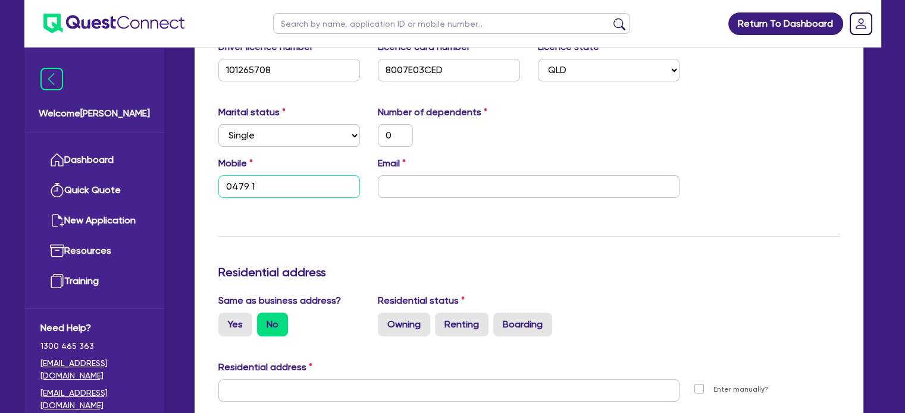
type input "0"
type input "0479 11"
type input "0"
type input "0479 114"
type input "0"
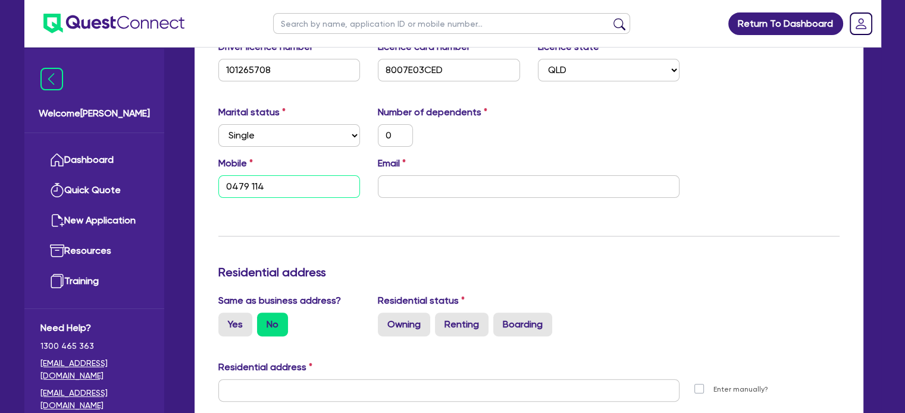
type input "0479 114 8"
type input "0"
type input "0479 114 86"
type input "0"
type input "0479 114 865"
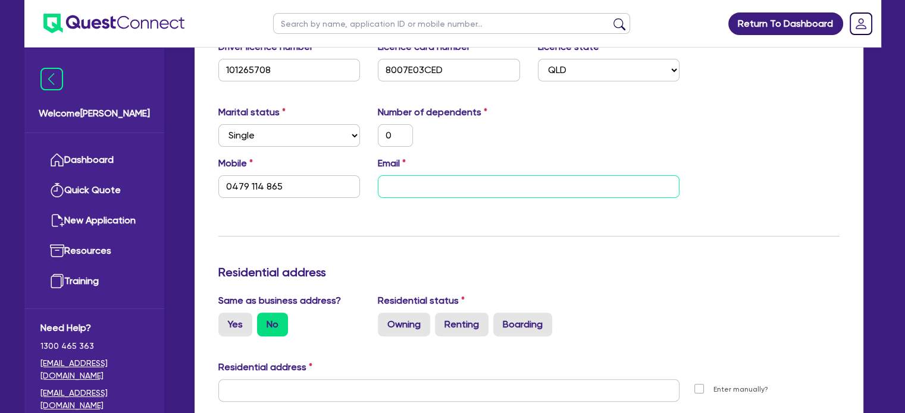
paste input "[EMAIL_ADDRESS][DOMAIN_NAME]"
type input "0"
type input "0479 114 865"
type input "[EMAIL_ADDRESS][DOMAIN_NAME]"
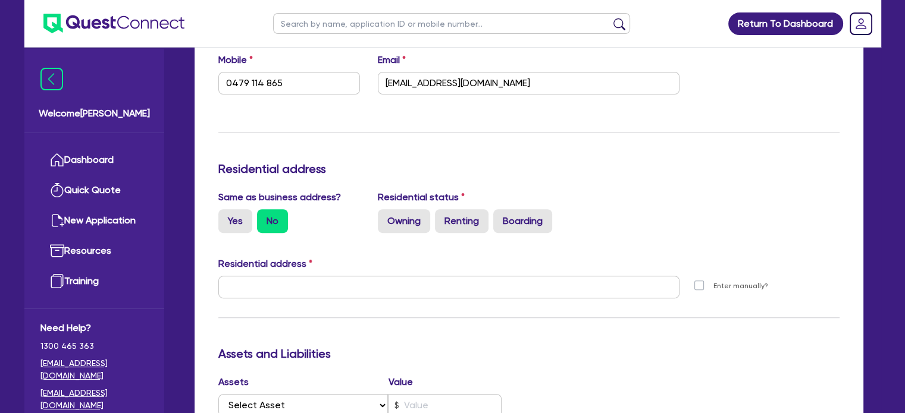
scroll to position [416, 0]
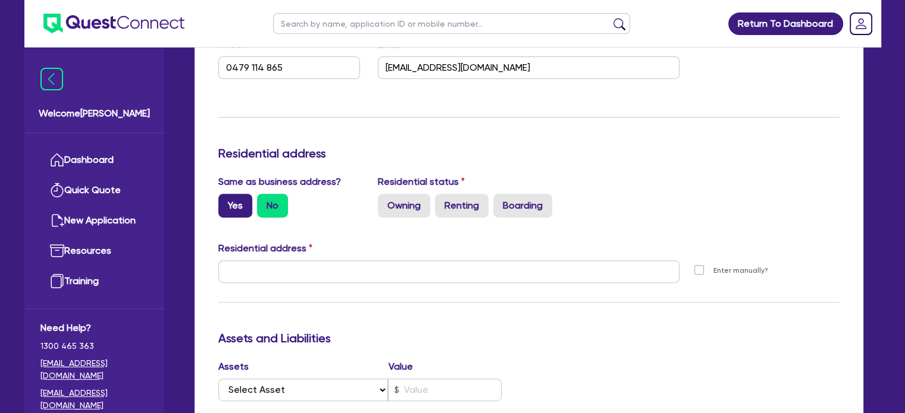
click at [231, 211] on label "Yes" at bounding box center [235, 206] width 34 height 24
click at [226, 202] on input "Yes" at bounding box center [222, 198] width 8 height 8
radio input "true"
type input "0"
type input "0479 114 865"
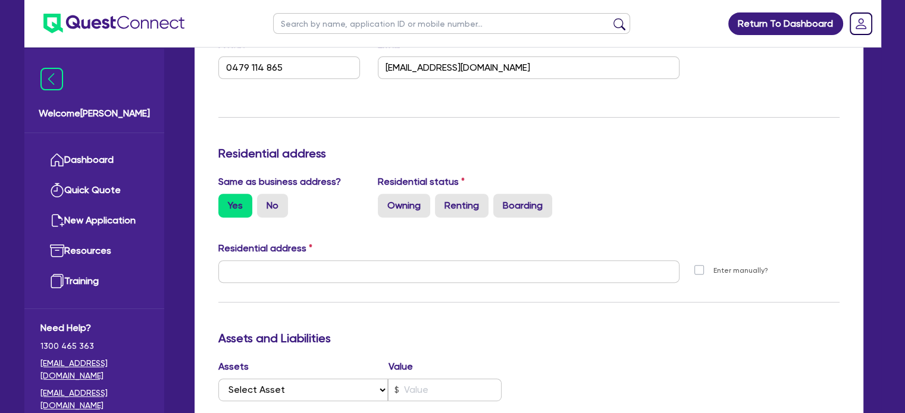
type input "[STREET_ADDRESS]"
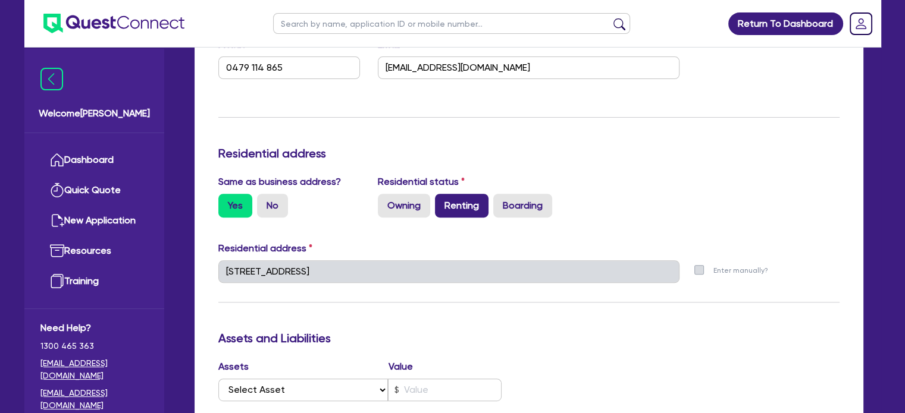
click at [466, 208] on label "Renting" at bounding box center [462, 206] width 54 height 24
click at [443, 202] on input "Renting" at bounding box center [439, 198] width 8 height 8
radio input "true"
type input "0"
type input "0479 114 865"
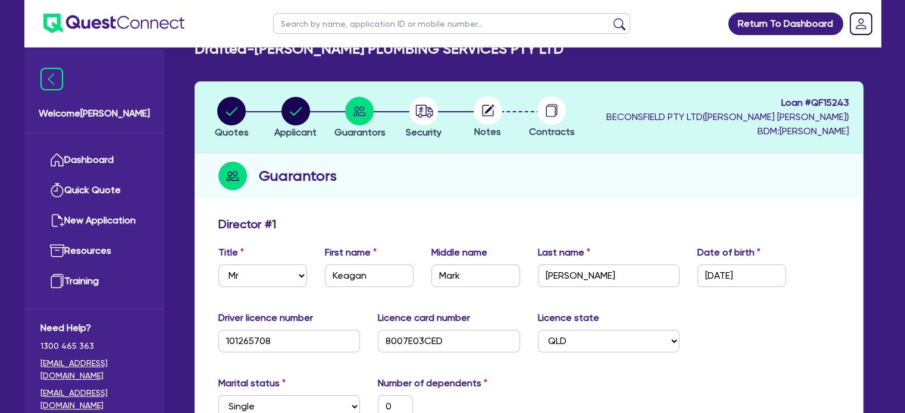
scroll to position [0, 0]
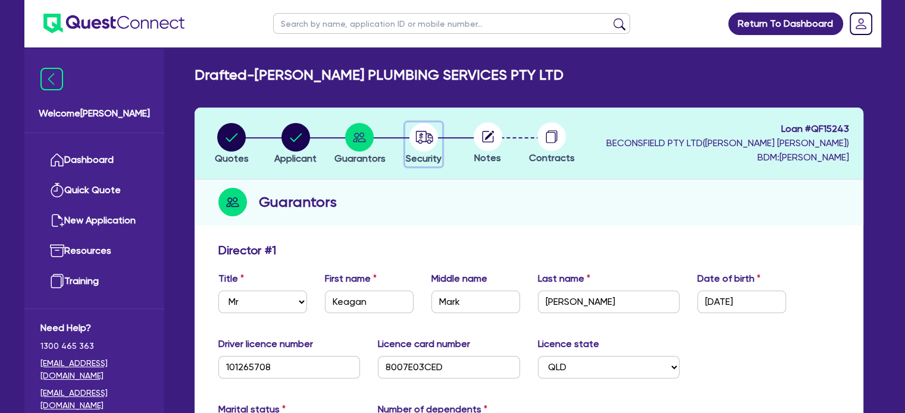
click at [424, 136] on circle "button" at bounding box center [423, 137] width 29 height 29
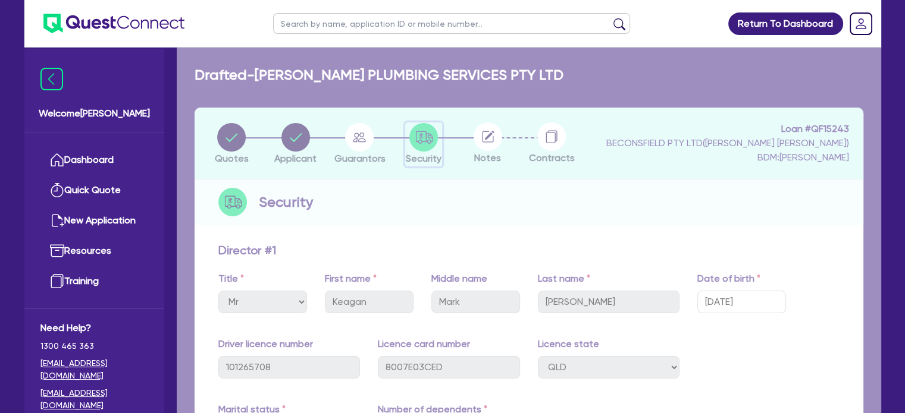
select select "CARS_AND_LIGHT_TRUCKS"
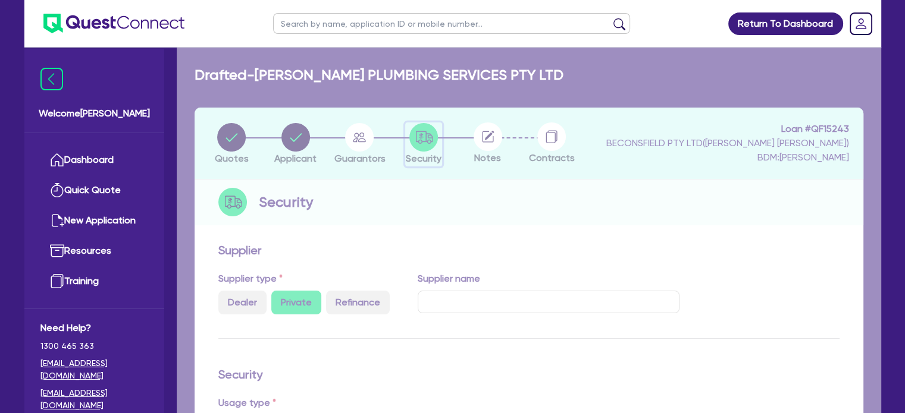
select select "VANS_AND_UTES"
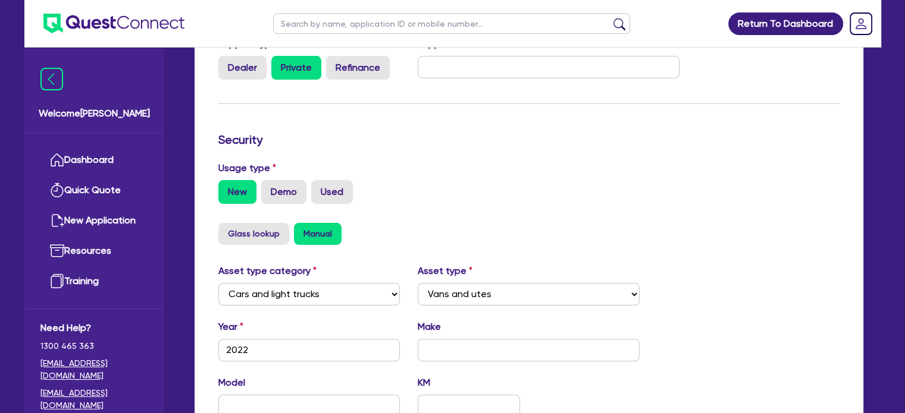
scroll to position [238, 0]
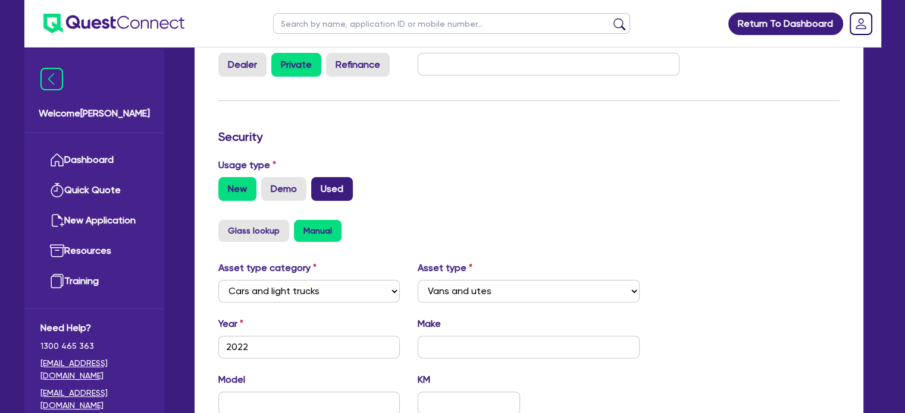
click at [337, 183] on label "Used" at bounding box center [332, 189] width 42 height 24
click at [319, 183] on input "Used" at bounding box center [315, 181] width 8 height 8
radio input "true"
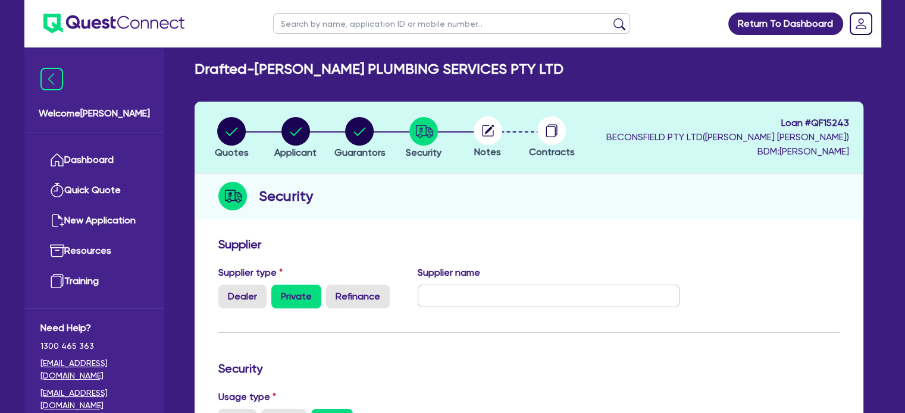
scroll to position [0, 0]
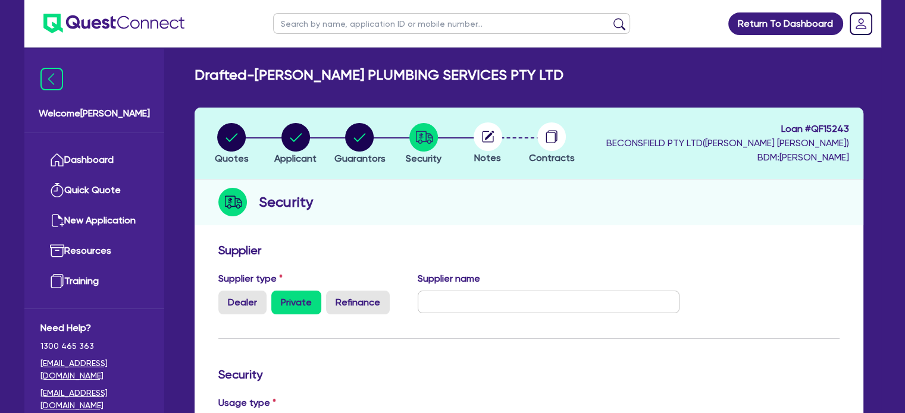
click at [487, 134] on icon at bounding box center [488, 137] width 29 height 29
click at [488, 135] on icon at bounding box center [489, 136] width 10 height 10
click at [487, 143] on circle at bounding box center [488, 137] width 29 height 29
click at [486, 139] on icon at bounding box center [489, 136] width 10 height 10
click at [488, 132] on circle at bounding box center [488, 137] width 29 height 29
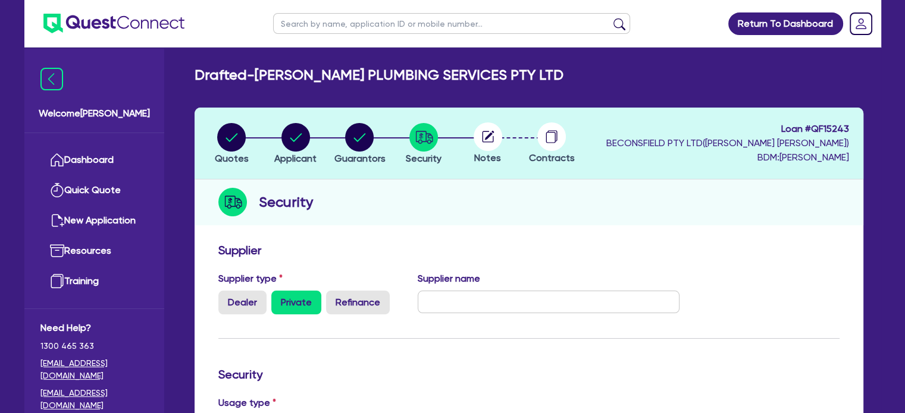
click at [488, 138] on circle at bounding box center [488, 137] width 29 height 29
drag, startPoint x: 488, startPoint y: 139, endPoint x: 524, endPoint y: 141, distance: 35.1
click at [488, 140] on circle at bounding box center [488, 137] width 29 height 29
click at [542, 134] on circle at bounding box center [551, 137] width 29 height 29
click at [550, 134] on icon at bounding box center [551, 137] width 29 height 29
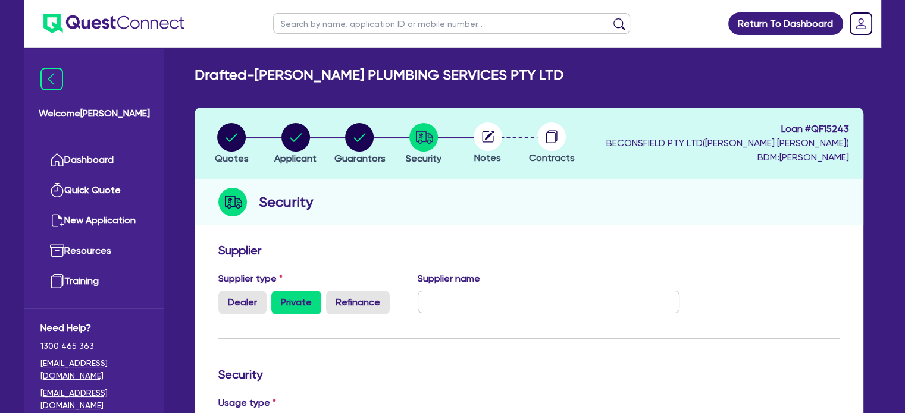
click at [550, 134] on circle at bounding box center [551, 137] width 29 height 29
click at [369, 133] on circle "button" at bounding box center [359, 137] width 29 height 29
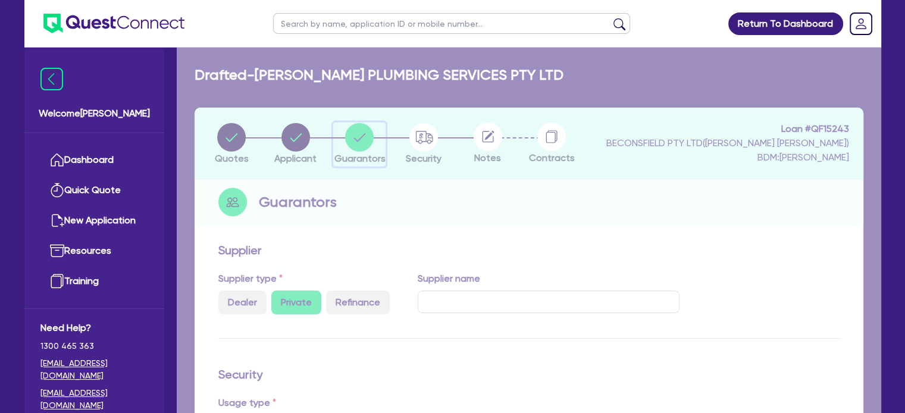
select select "MR"
select select "QLD"
select select "SINGLE"
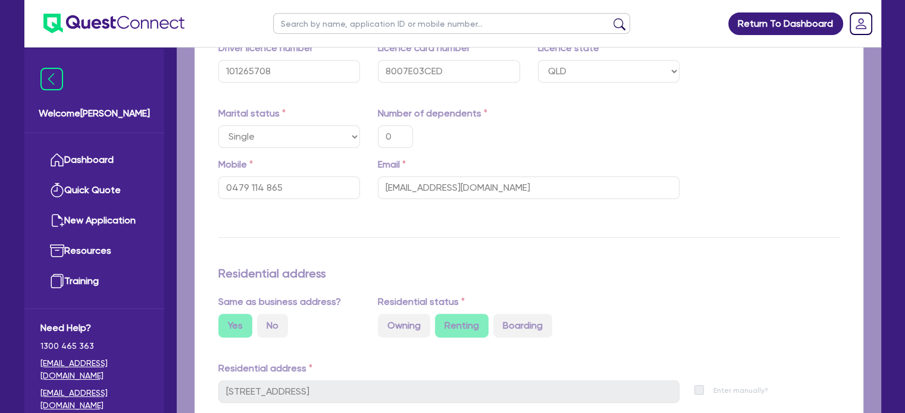
type input "0"
type input "0479 114 865"
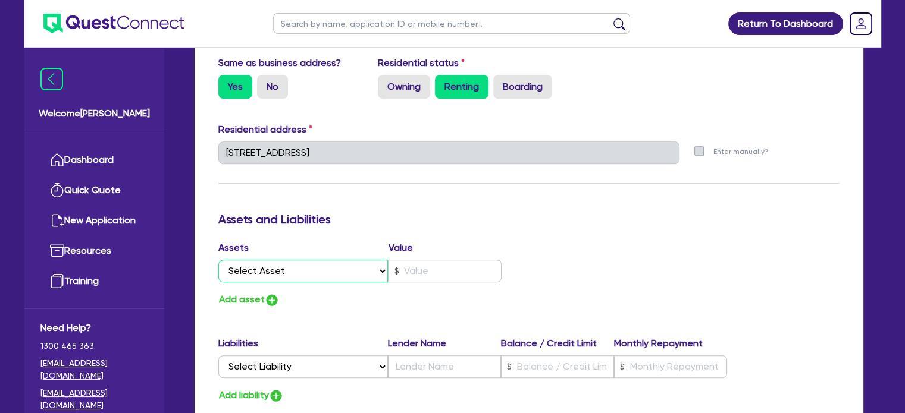
drag, startPoint x: 356, startPoint y: 264, endPoint x: 363, endPoint y: 261, distance: 7.2
click at [355, 263] on select "Select Asset Cash Property Investment property Vehicle Truck Trailer Equipment …" at bounding box center [303, 271] width 170 height 23
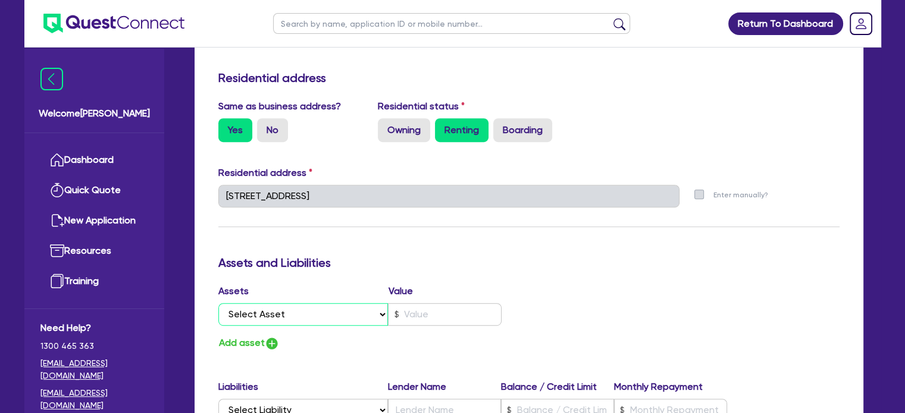
click at [366, 271] on div "Update residential status for Director #1 Boarding is only acceptable when the …" at bounding box center [528, 191] width 621 height 880
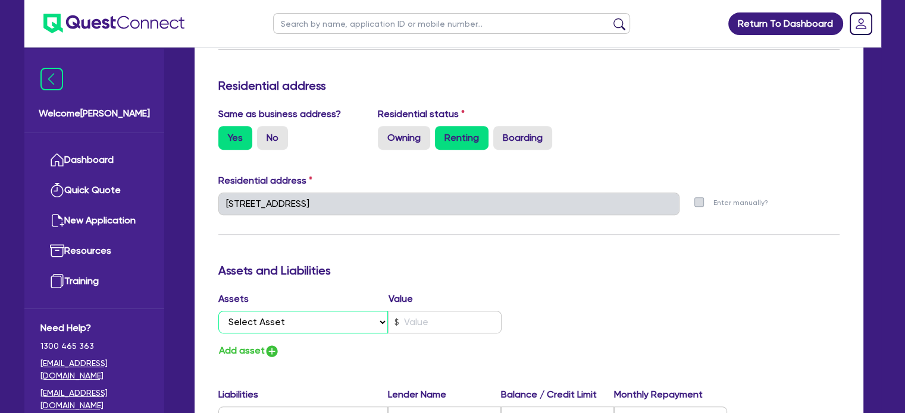
scroll to position [476, 0]
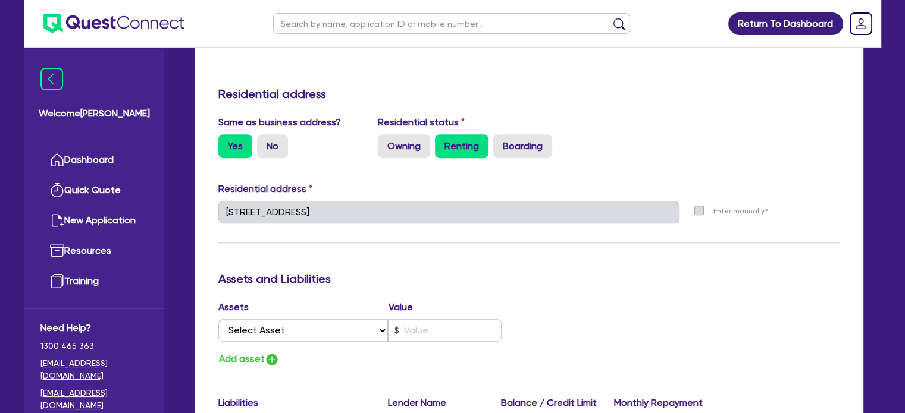
click at [305, 311] on label "Assets" at bounding box center [303, 307] width 170 height 14
click at [303, 328] on select "Select Asset Cash Property Investment property Vehicle Truck Trailer Equipment …" at bounding box center [303, 330] width 170 height 23
select select "CASH"
click at [218, 319] on select "Select Asset Cash Property Investment property Vehicle Truck Trailer Equipment …" at bounding box center [303, 330] width 170 height 23
type input "0"
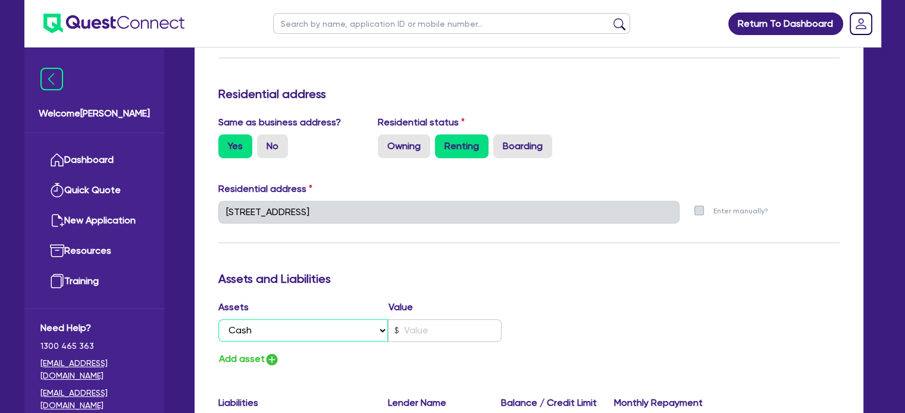
type input "0479 114 865"
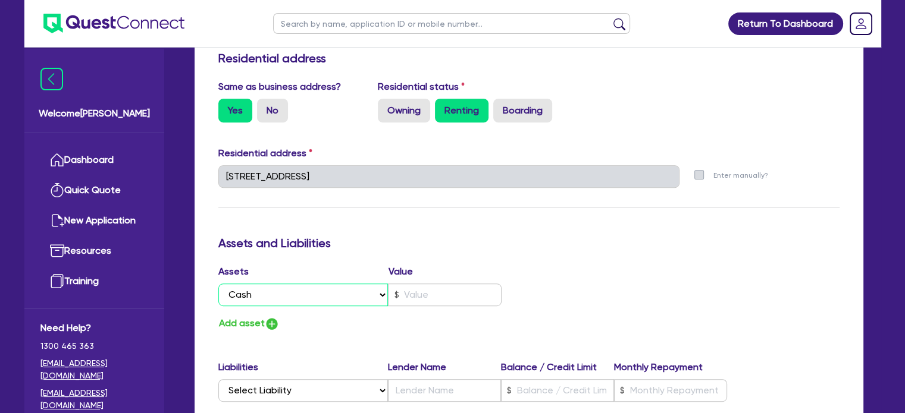
scroll to position [654, 0]
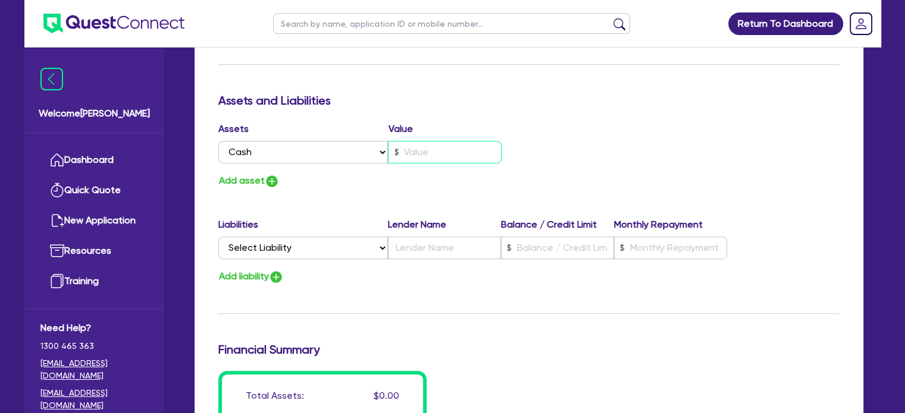
drag, startPoint x: 428, startPoint y: 153, endPoint x: 419, endPoint y: 161, distance: 12.3
click at [428, 152] on input "text" at bounding box center [445, 152] width 114 height 23
type input "8"
type input "0"
type input "0479 114 865"
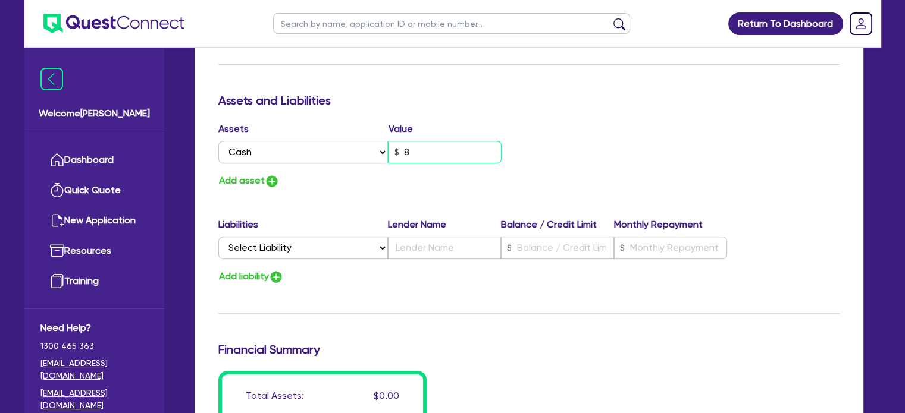
type input "0"
type input "0479 114 865"
type input "80"
type input "0"
type input "0479 114 865"
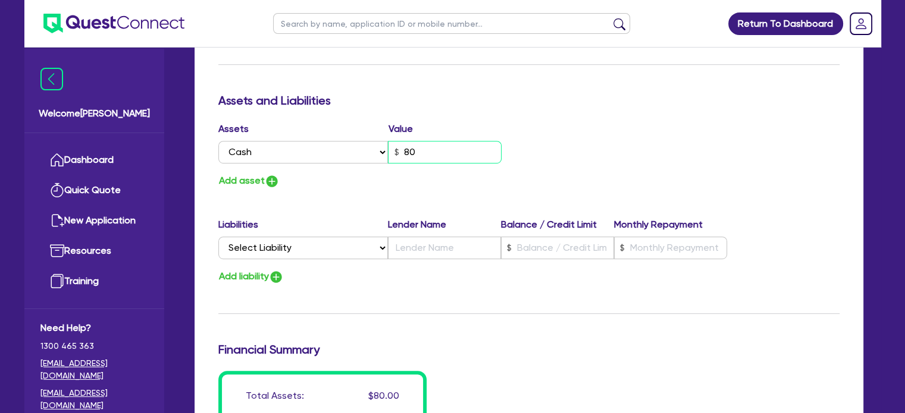
type input "800"
type input "0"
type input "0479 114 865"
type input "8,000"
click at [316, 251] on select "Select Liability Credit card Mortgage Investment property loan Vehicle loan Tru…" at bounding box center [303, 248] width 170 height 23
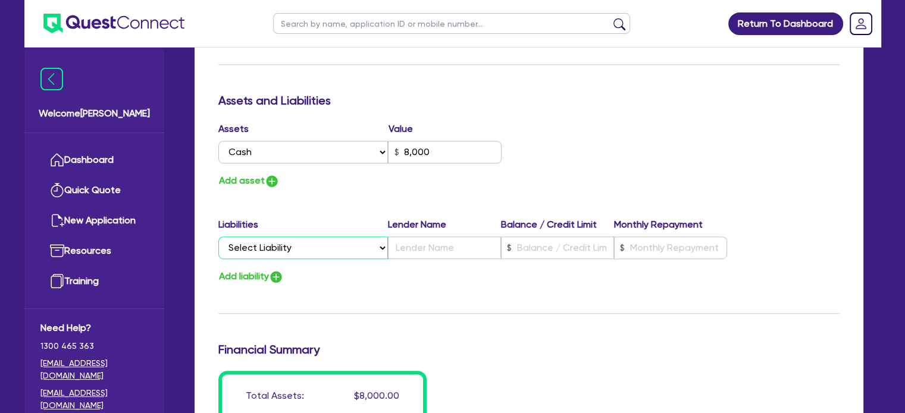
select select "VEHICLE_LOAN"
click at [218, 237] on select "Select Liability Credit card Mortgage Investment property loan Vehicle loan Tru…" at bounding box center [303, 248] width 170 height 23
type input "0"
type input "0479 114 865"
type input "8,000"
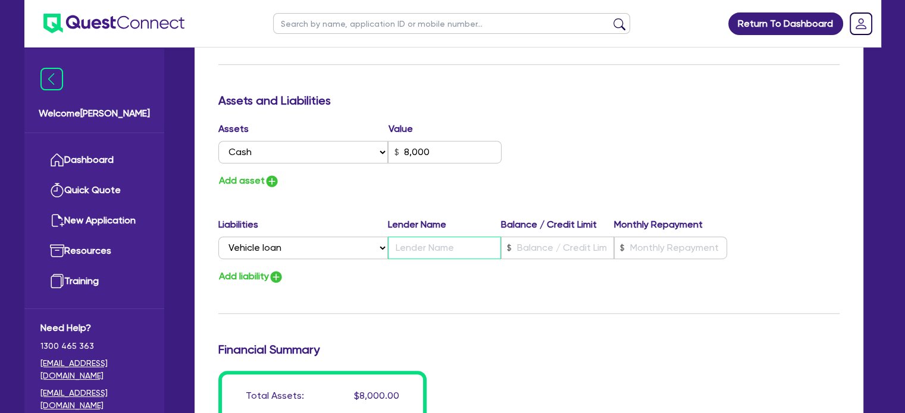
click at [416, 249] on input "text" at bounding box center [444, 248] width 113 height 23
type input "0"
type input "0479 114 865"
type input "8,000"
type input "B"
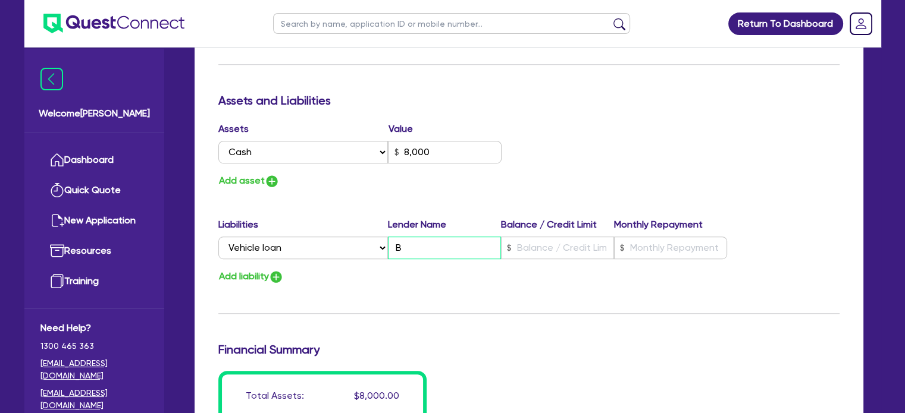
type input "0"
type input "0479 114 865"
type input "8,000"
type input "Br"
type input "0"
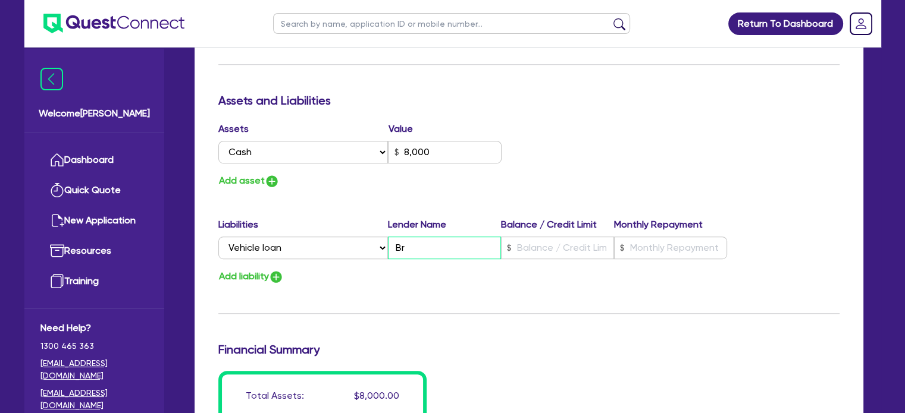
type input "0479 114 865"
type input "8,000"
type input "Bra"
type input "0"
type input "0479 114 865"
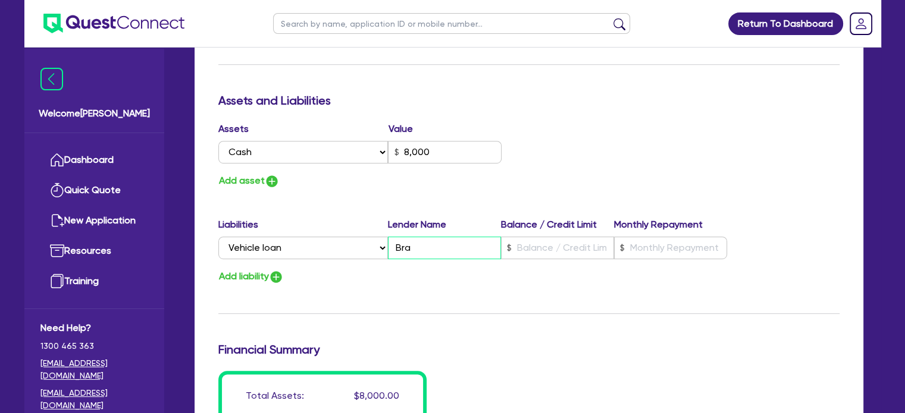
type input "8,000"
type input "Bran"
type input "0"
type input "0479 114 865"
type input "8,000"
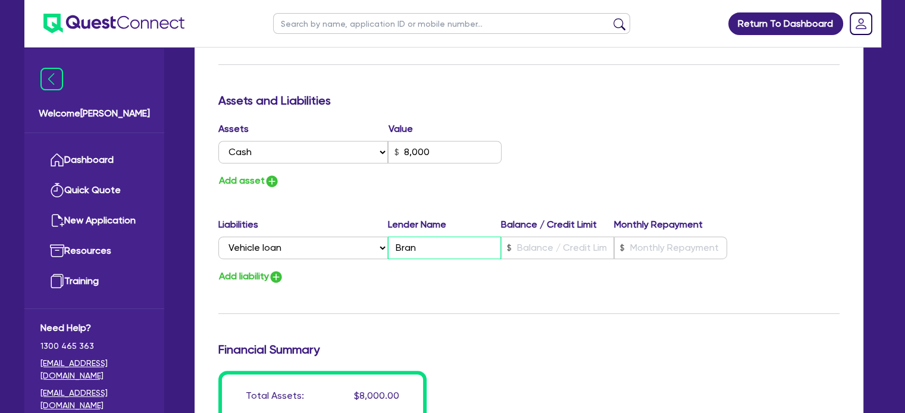
type input "Brand"
type input "0"
type input "0479 114 865"
type input "8,000"
type input "Brande"
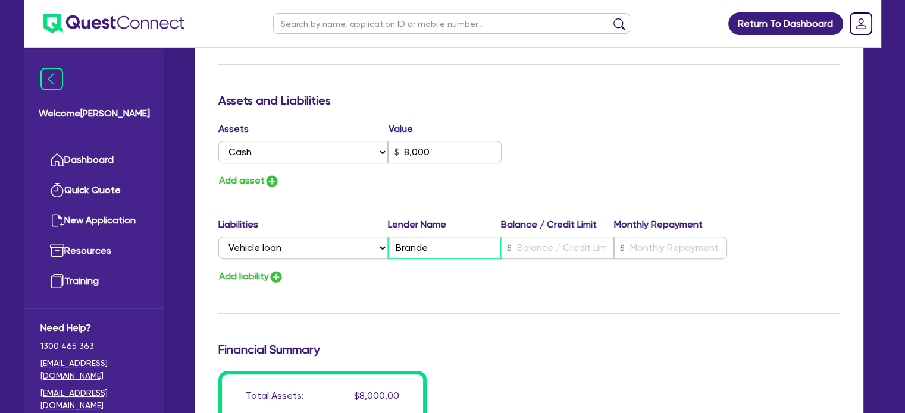
type input "0"
type input "0479 114 865"
type input "8,000"
type input "Branded"
click at [262, 275] on button "Add liability" at bounding box center [250, 277] width 65 height 16
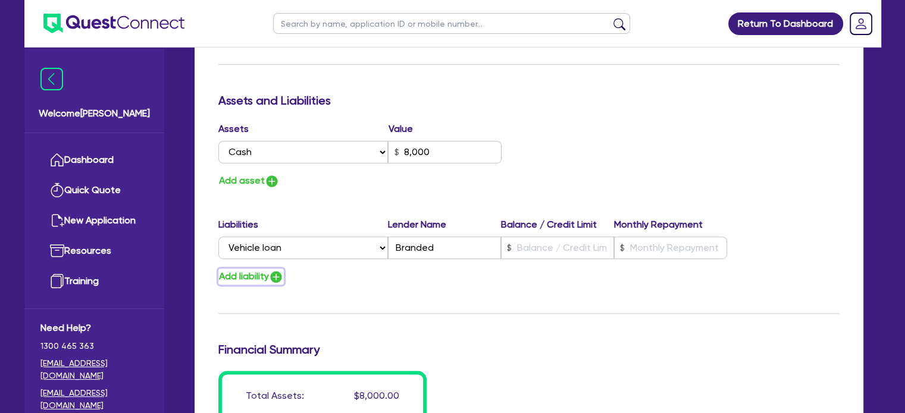
type input "0"
type input "0479 114 865"
type input "8,000"
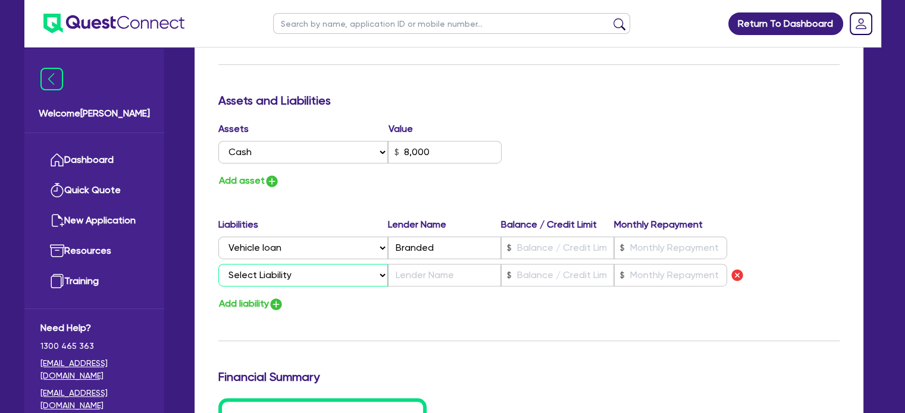
click at [274, 277] on select "Select Liability Credit card Mortgage Investment property loan Vehicle loan Tru…" at bounding box center [303, 275] width 170 height 23
click at [621, 114] on div "Update residential status for Director #1 Boarding is only acceptable when the …" at bounding box center [528, 42] width 621 height 907
click at [307, 237] on select "Select Liability Credit card Mortgage Investment property loan Vehicle loan Tru…" at bounding box center [303, 248] width 170 height 23
click at [549, 113] on div "Update residential status for Director #1 Boarding is only acceptable when the …" at bounding box center [528, 42] width 621 height 907
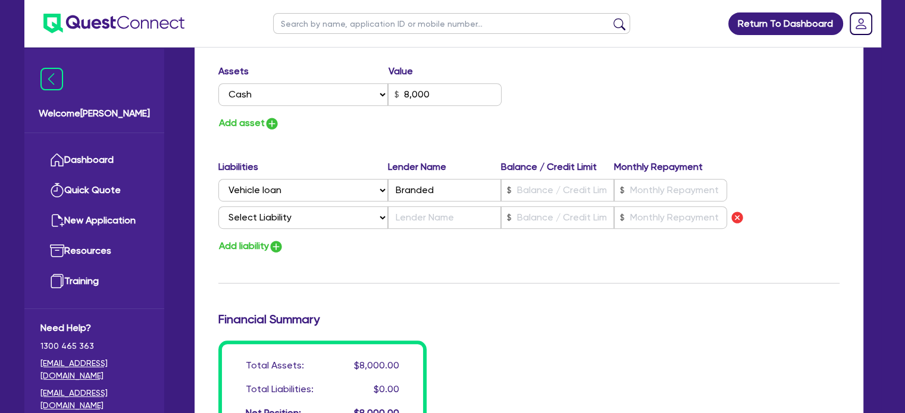
scroll to position [714, 0]
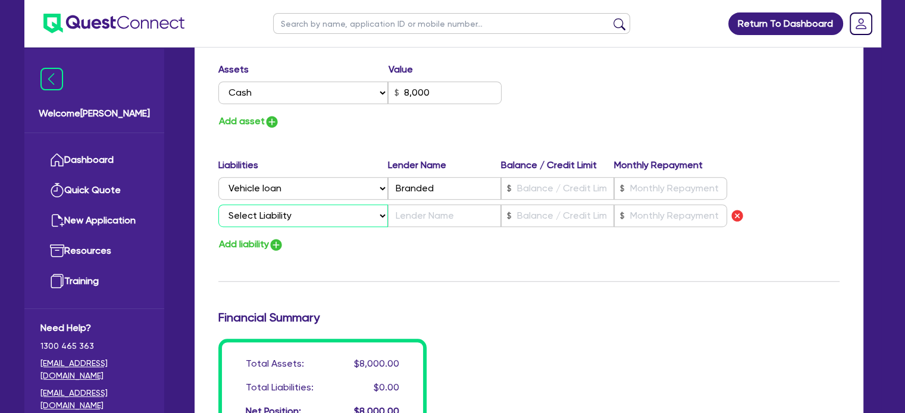
click at [339, 225] on select "Select Liability Credit card Mortgage Investment property loan Vehicle loan Tru…" at bounding box center [303, 216] width 170 height 23
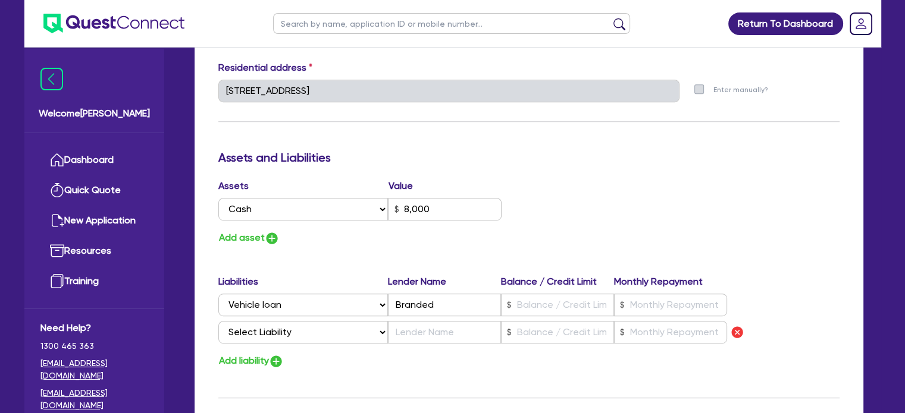
scroll to position [595, 0]
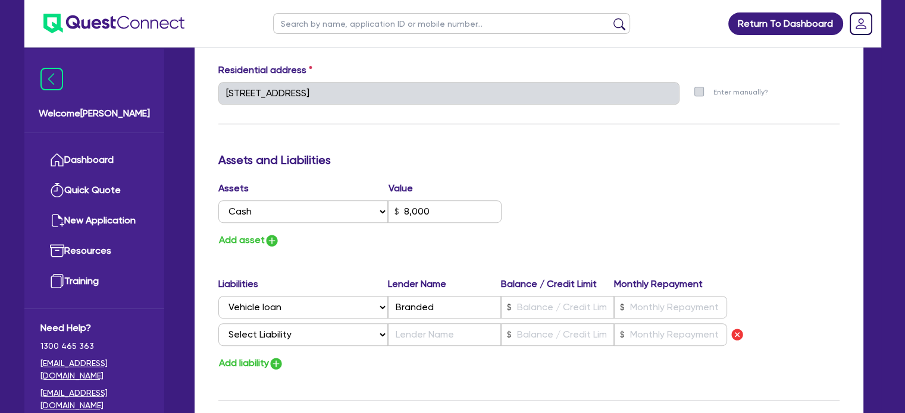
drag, startPoint x: 277, startPoint y: 229, endPoint x: 269, endPoint y: 237, distance: 11.4
click at [277, 231] on div "Assets Value Select Asset Cash Property Investment property Vehicle Truck Trail…" at bounding box center [368, 214] width 319 height 67
click at [256, 247] on button "Add asset" at bounding box center [248, 241] width 61 height 16
type input "0"
type input "0479 114 865"
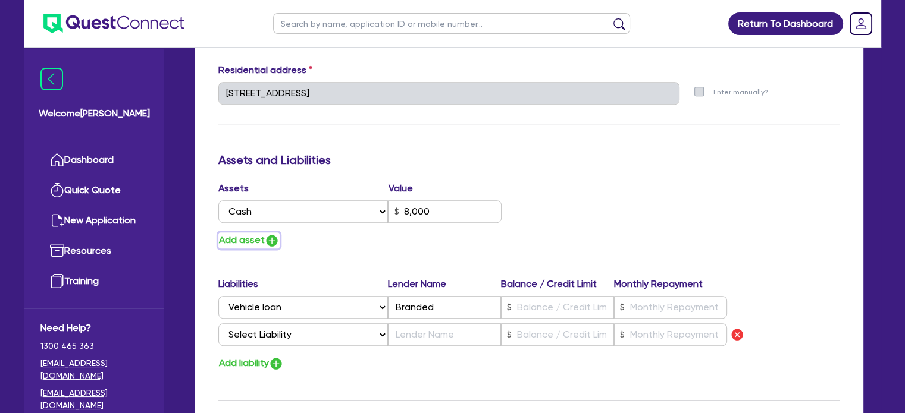
type input "8,000"
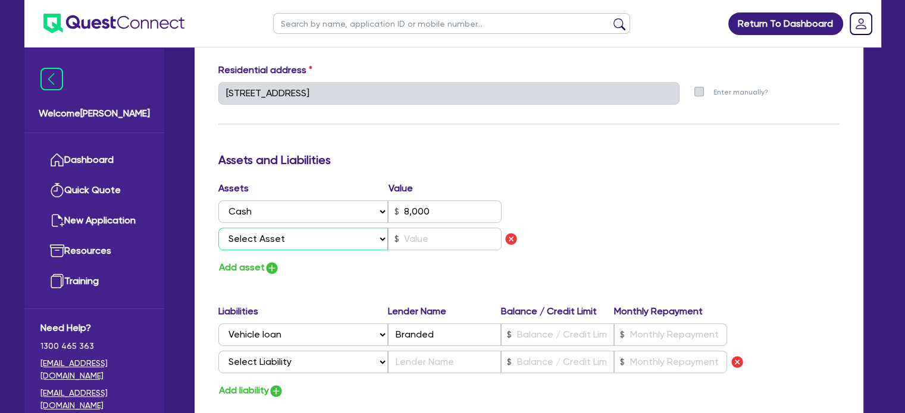
click at [260, 240] on select "Select Asset Cash Property Investment property Vehicle Truck Trailer Equipment …" at bounding box center [303, 239] width 170 height 23
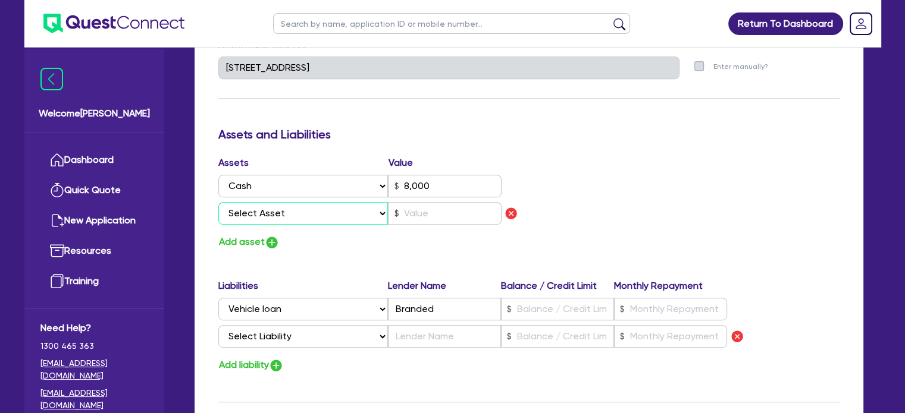
scroll to position [714, 0]
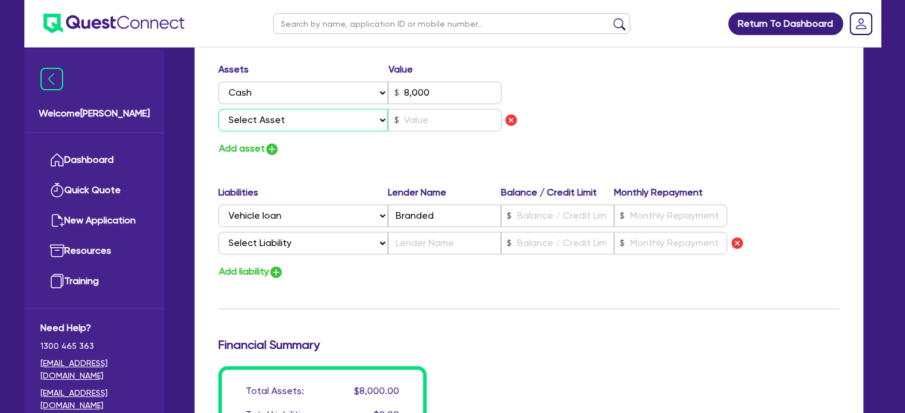
click at [347, 121] on select "Select Asset Cash Property Investment property Vehicle Truck Trailer Equipment …" at bounding box center [303, 120] width 170 height 23
drag, startPoint x: 414, startPoint y: 202, endPoint x: 408, endPoint y: 177, distance: 25.8
drag, startPoint x: 408, startPoint y: 177, endPoint x: 347, endPoint y: 161, distance: 62.0
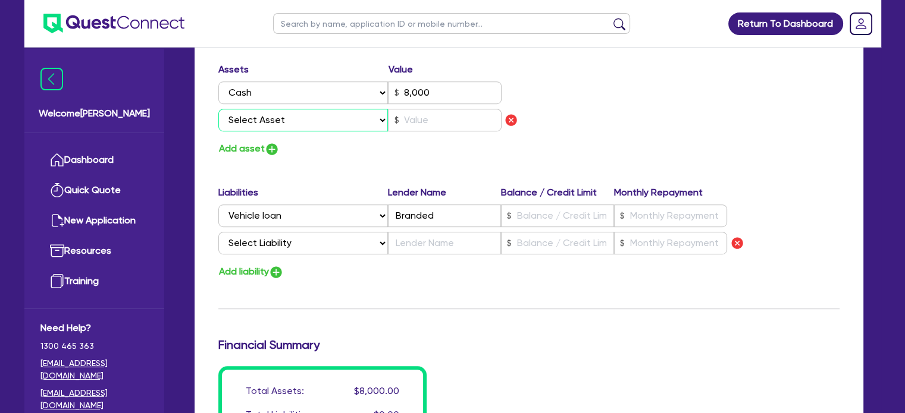
click at [363, 118] on select "Select Asset Cash Property Investment property Vehicle Truck Trailer Equipment …" at bounding box center [303, 120] width 170 height 23
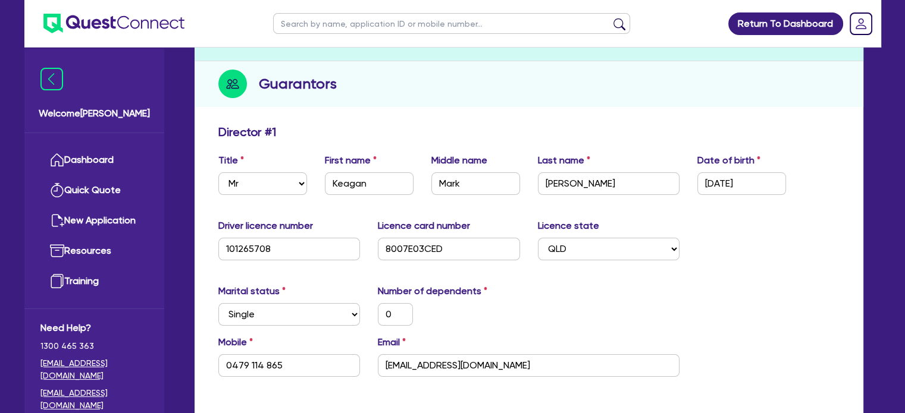
scroll to position [0, 0]
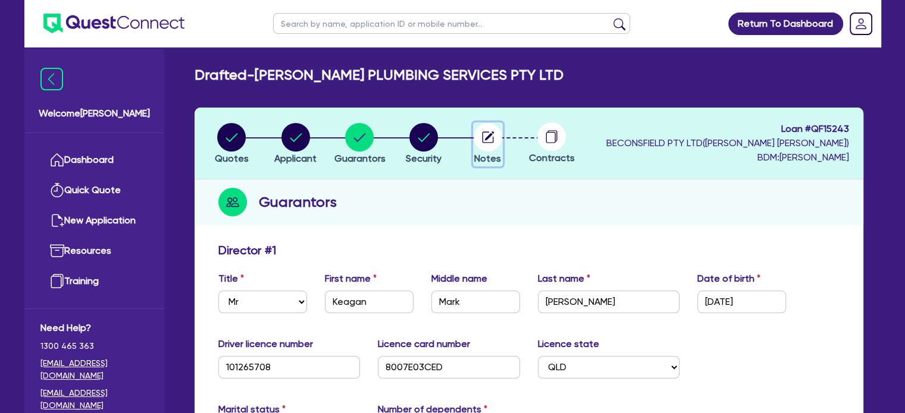
click at [480, 142] on circle "button" at bounding box center [488, 137] width 29 height 29
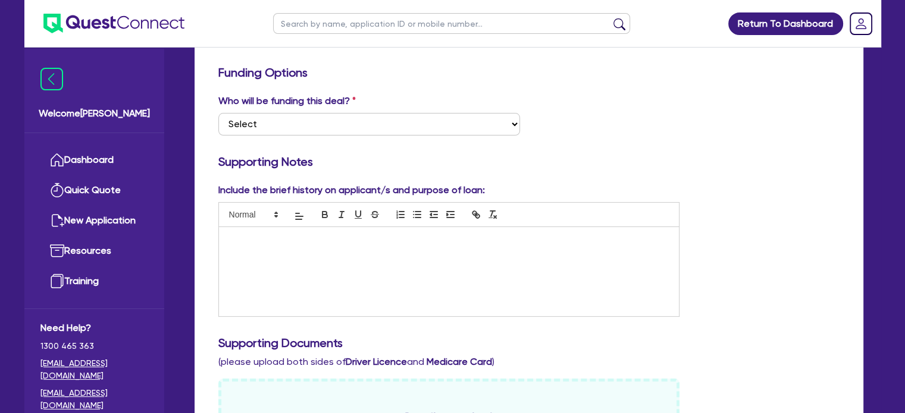
scroll to position [178, 0]
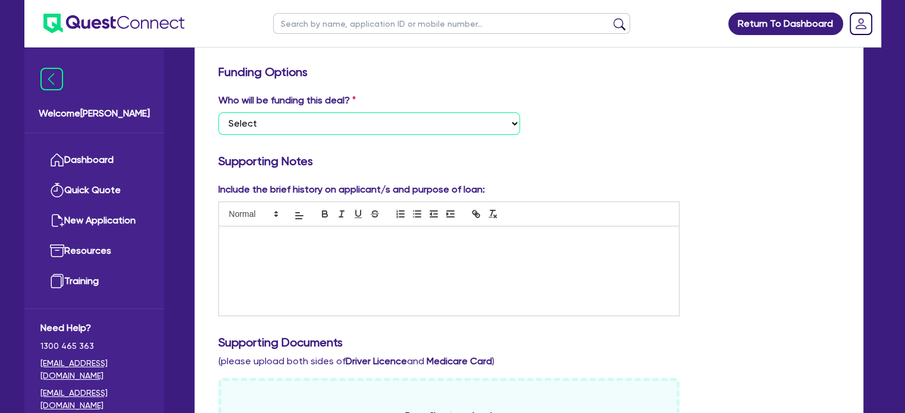
click at [463, 130] on select "Select I want Quest to fund 100% I will fund 100% I will co-fund with Quest Oth…" at bounding box center [369, 123] width 302 height 23
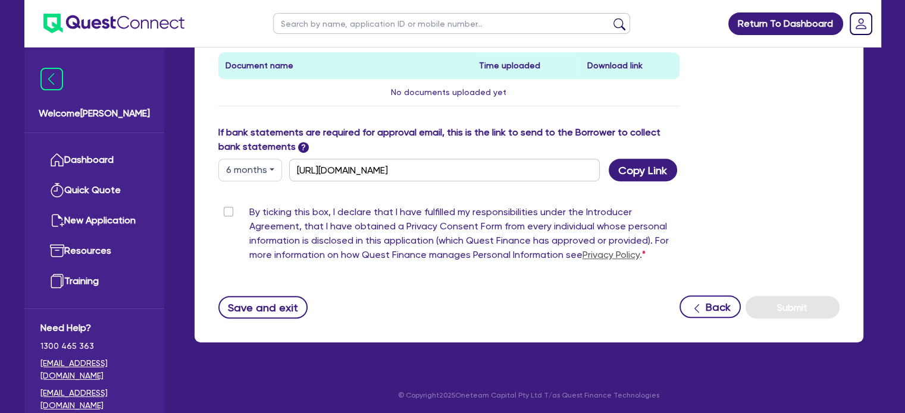
scroll to position [648, 0]
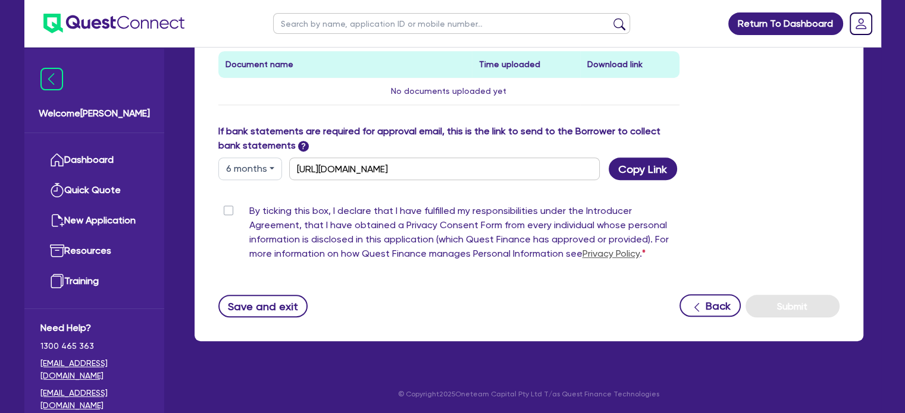
drag, startPoint x: 225, startPoint y: 208, endPoint x: 255, endPoint y: 186, distance: 36.5
click at [249, 206] on label "By ticking this box, I declare that I have fulfilled my responsibilities under …" at bounding box center [464, 235] width 431 height 62
click at [225, 206] on input "By ticking this box, I declare that I have fulfilled my responsibilities under …" at bounding box center [223, 209] width 10 height 11
checkbox input "true"
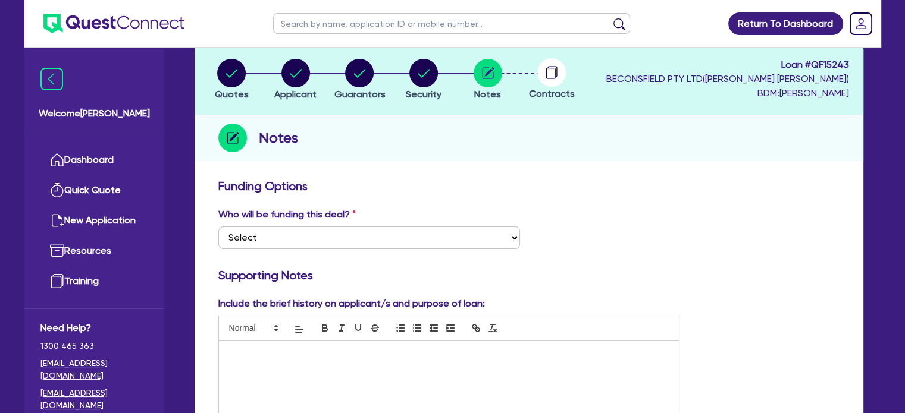
scroll to position [59, 0]
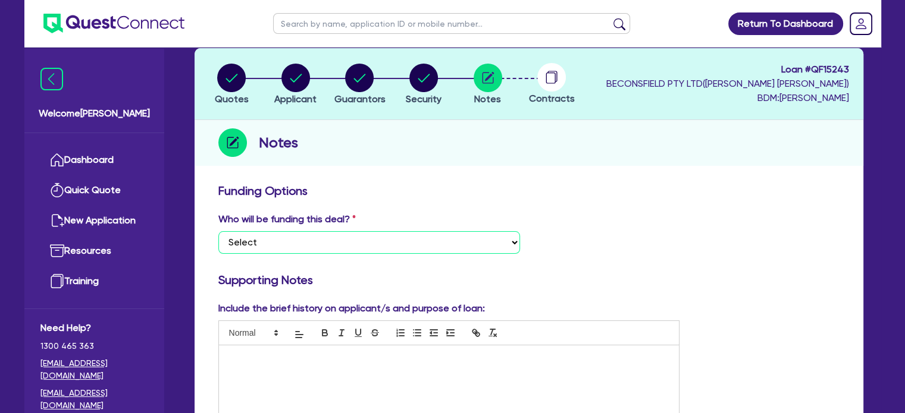
click at [416, 249] on select "Select I want Quest to fund 100% I will fund 100% I will co-fund with Quest Oth…" at bounding box center [369, 242] width 302 height 23
select select "Quest Finance - Own Book"
click at [218, 231] on select "Select I want Quest to fund 100% I will fund 100% I will co-fund with Quest Oth…" at bounding box center [369, 242] width 302 height 23
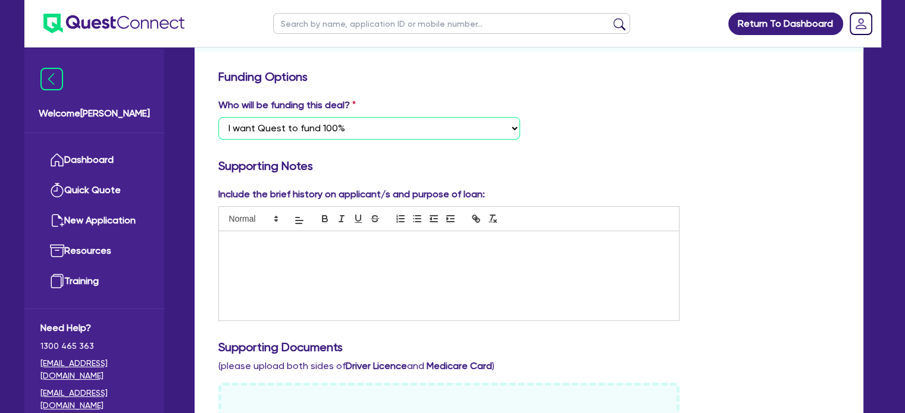
scroll to position [178, 0]
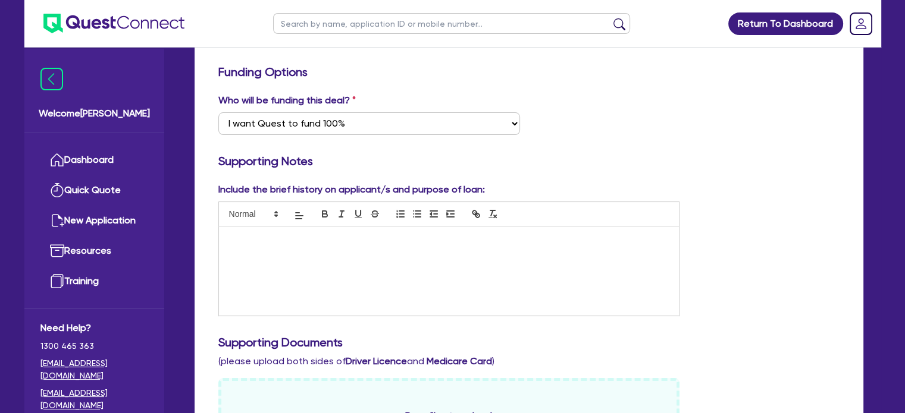
click at [452, 256] on div at bounding box center [449, 271] width 460 height 89
